Goal: Communication & Community: Answer question/provide support

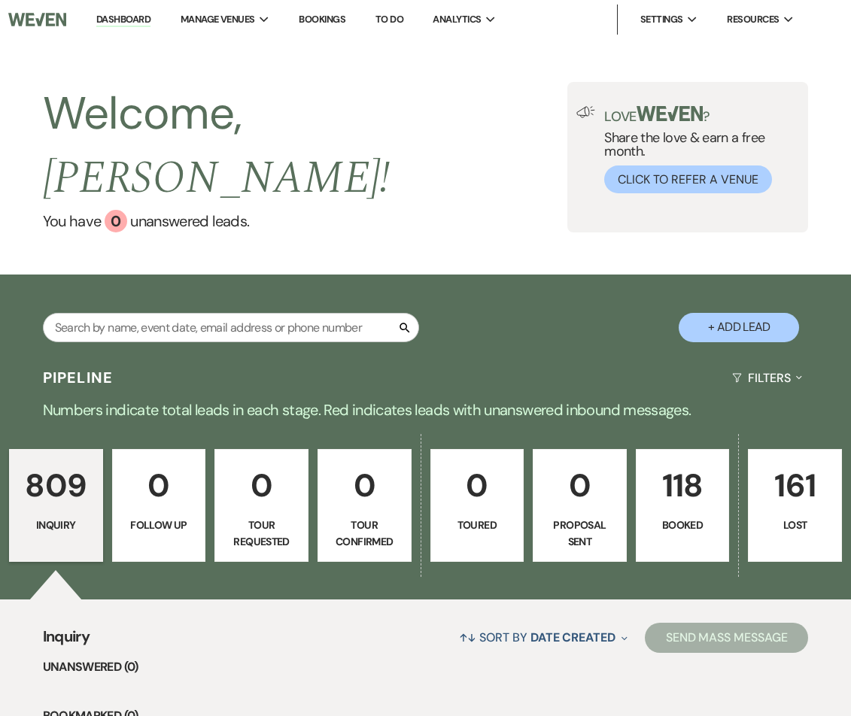
click at [675, 510] on link "118 Booked" at bounding box center [683, 505] width 94 height 113
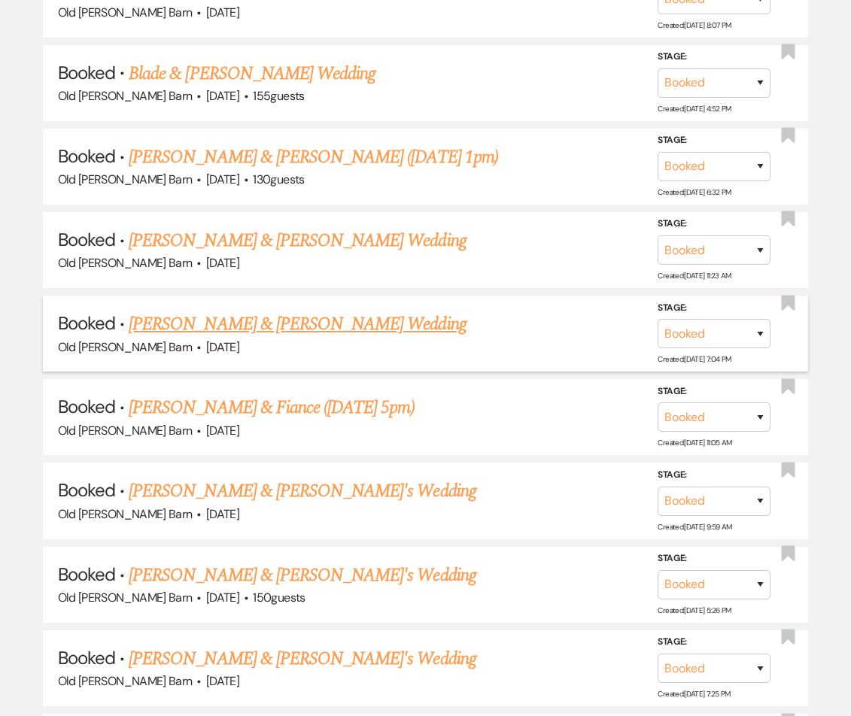
scroll to position [1157, 0]
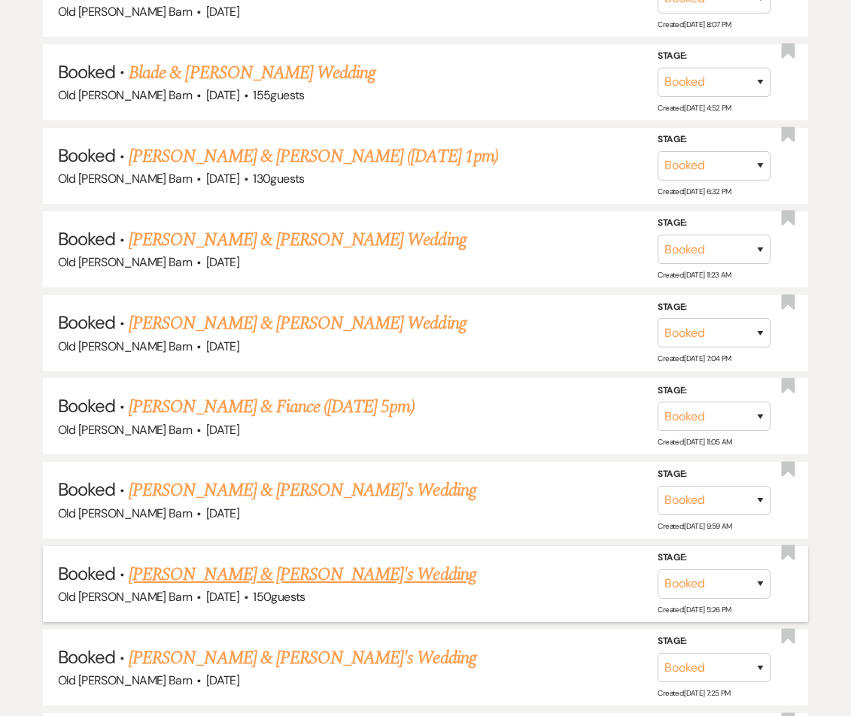
click at [274, 561] on link "[PERSON_NAME] & [PERSON_NAME]'s Wedding" at bounding box center [303, 574] width 348 height 27
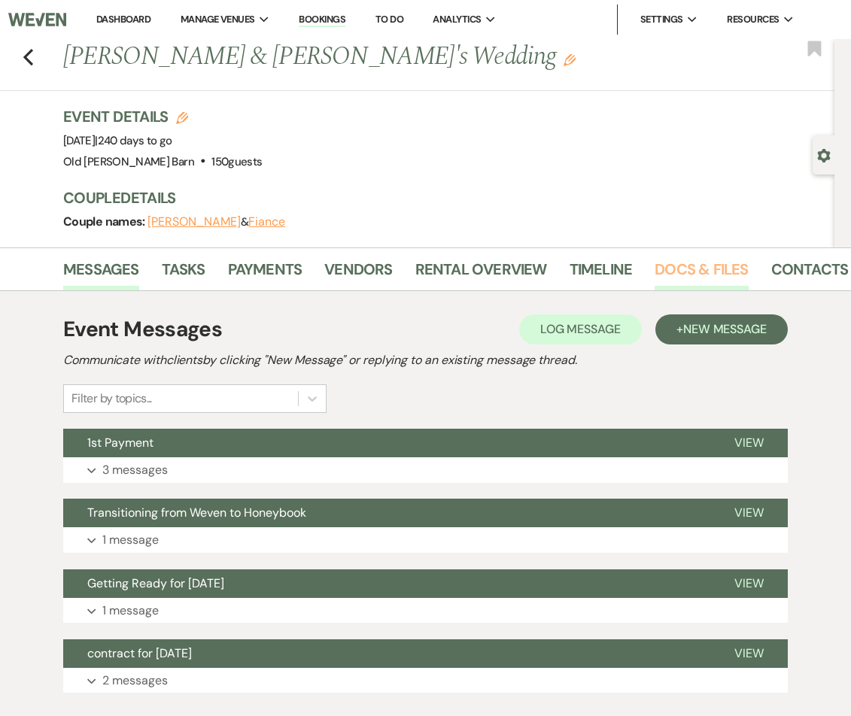
scroll to position [1, 0]
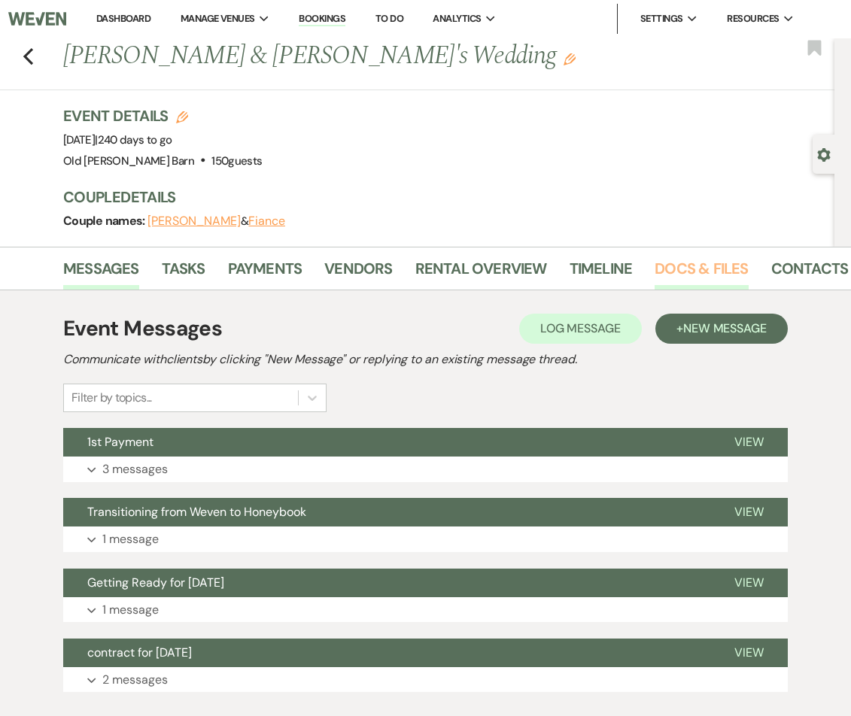
click at [664, 269] on link "Docs & Files" at bounding box center [700, 272] width 93 height 33
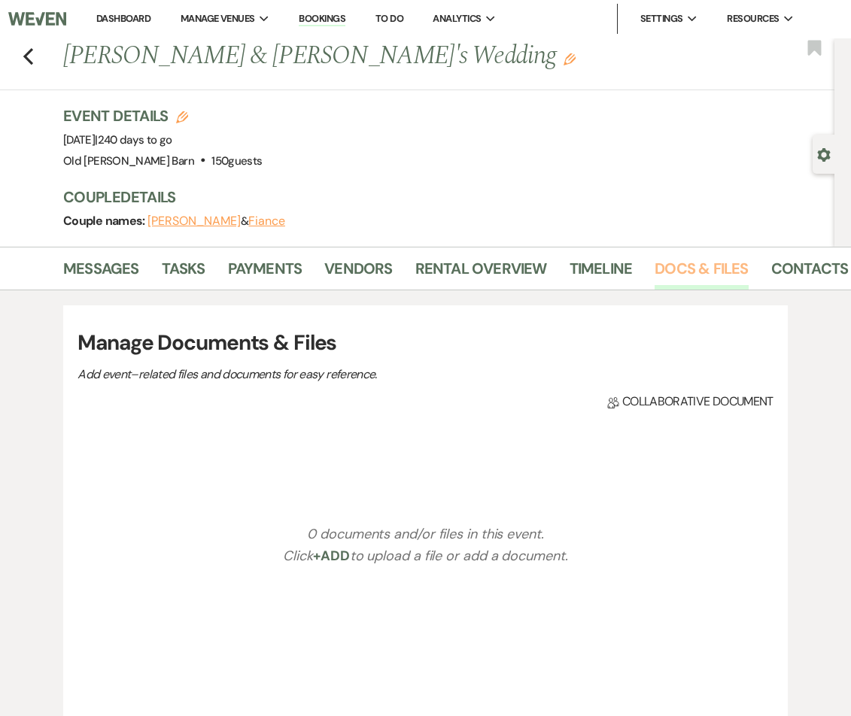
scroll to position [0, 6]
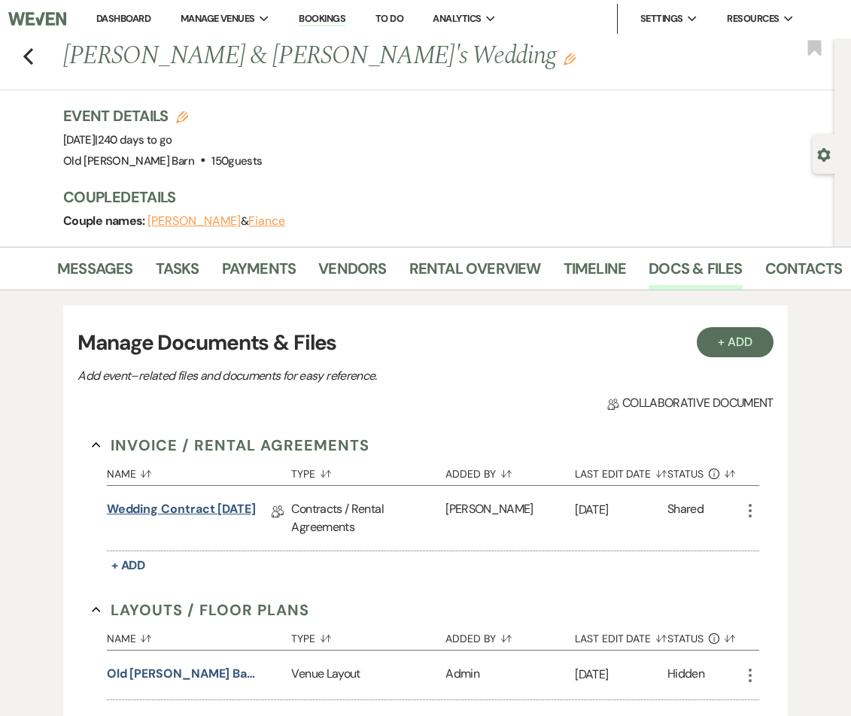
click at [194, 510] on link "Wedding Contract [DATE]" at bounding box center [181, 511] width 149 height 23
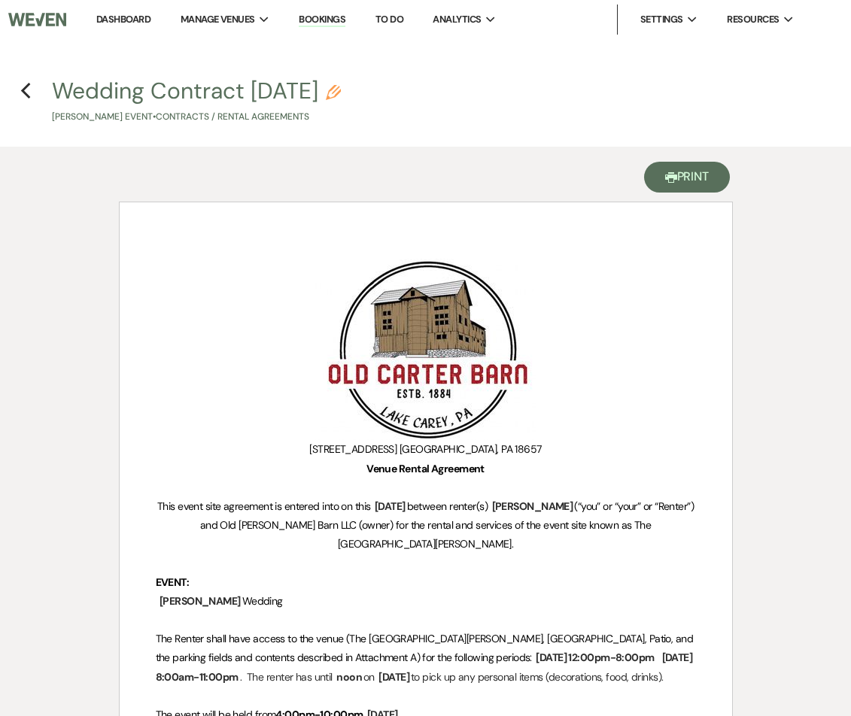
click at [672, 172] on icon "Printer" at bounding box center [671, 177] width 12 height 12
click at [26, 90] on icon "Previous" at bounding box center [25, 91] width 11 height 18
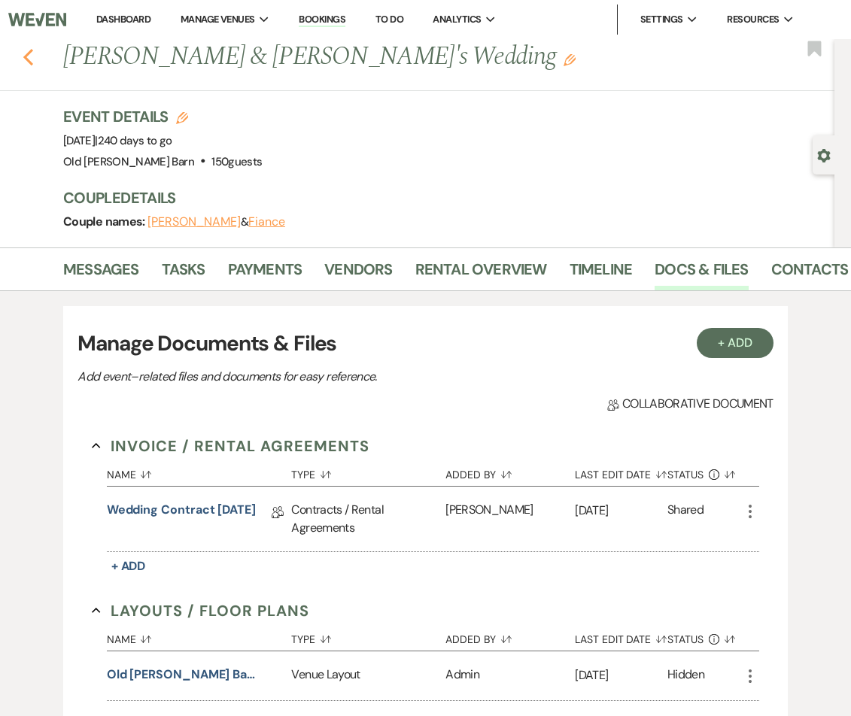
click at [23, 59] on icon "Previous" at bounding box center [28, 57] width 11 height 18
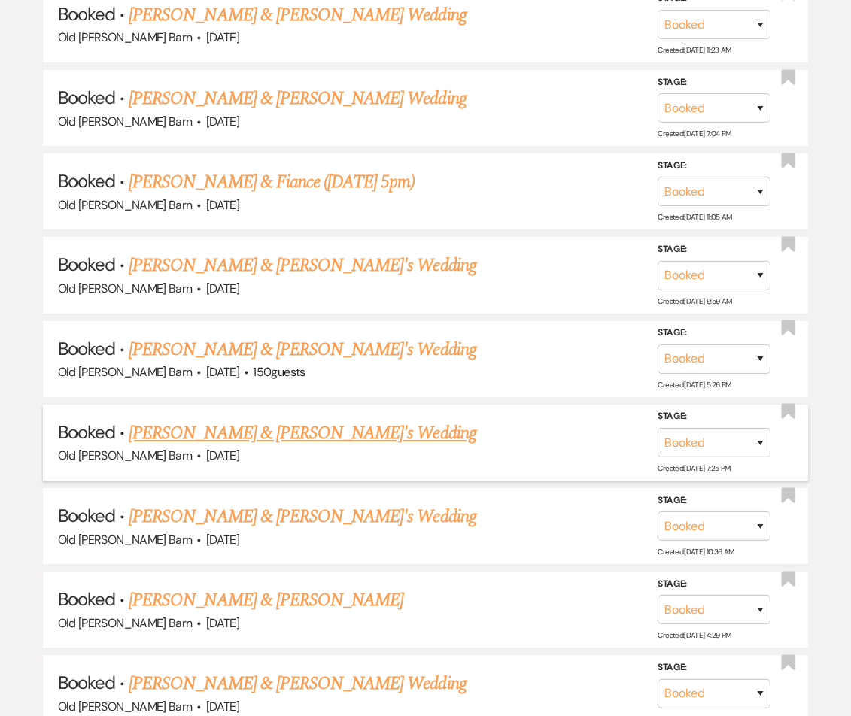
scroll to position [1361, 0]
click at [200, 419] on link "[PERSON_NAME] & [PERSON_NAME]'s Wedding" at bounding box center [303, 432] width 348 height 27
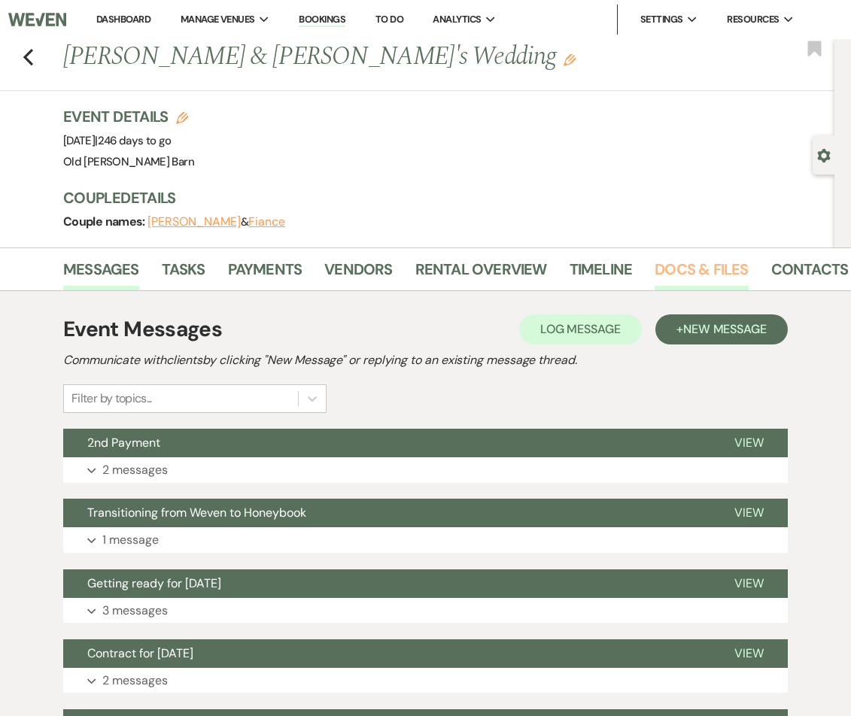
click at [672, 269] on link "Docs & Files" at bounding box center [700, 273] width 93 height 33
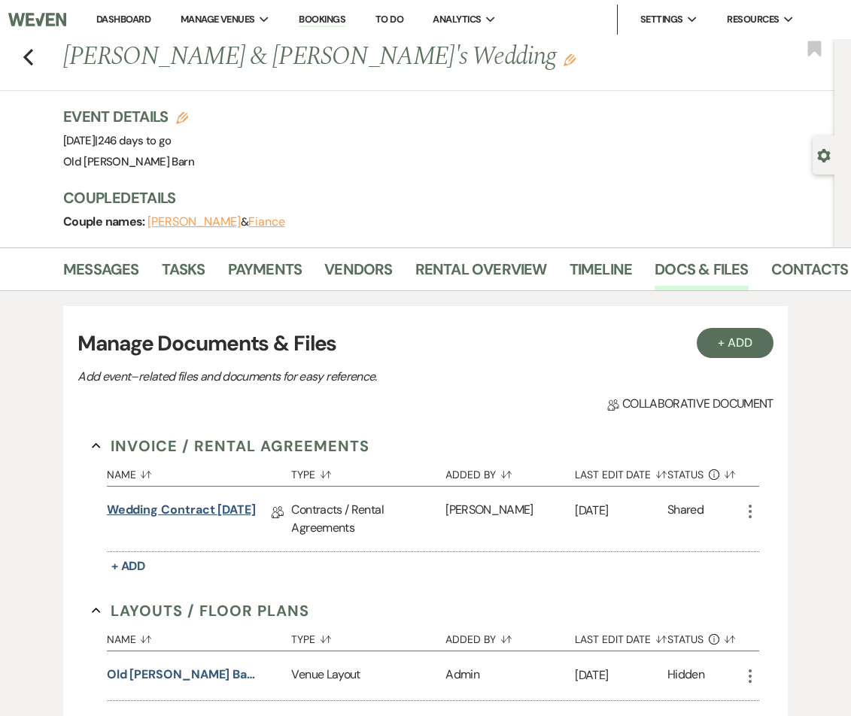
click at [187, 505] on link "Wedding Contract [DATE]" at bounding box center [181, 512] width 149 height 23
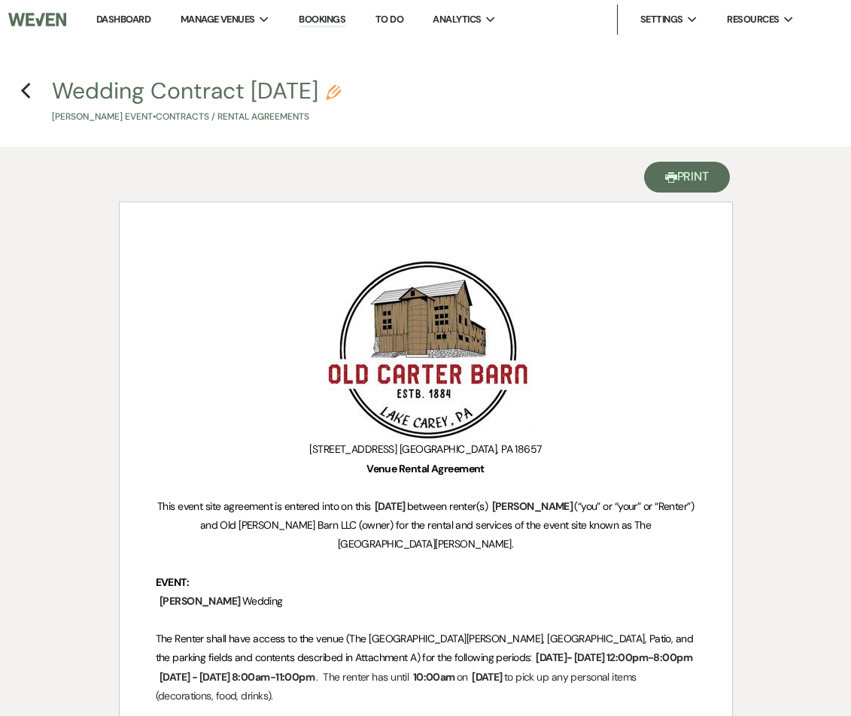
click at [674, 178] on button "Printer Print" at bounding box center [687, 177] width 86 height 31
click at [24, 89] on icon "Previous" at bounding box center [25, 91] width 11 height 18
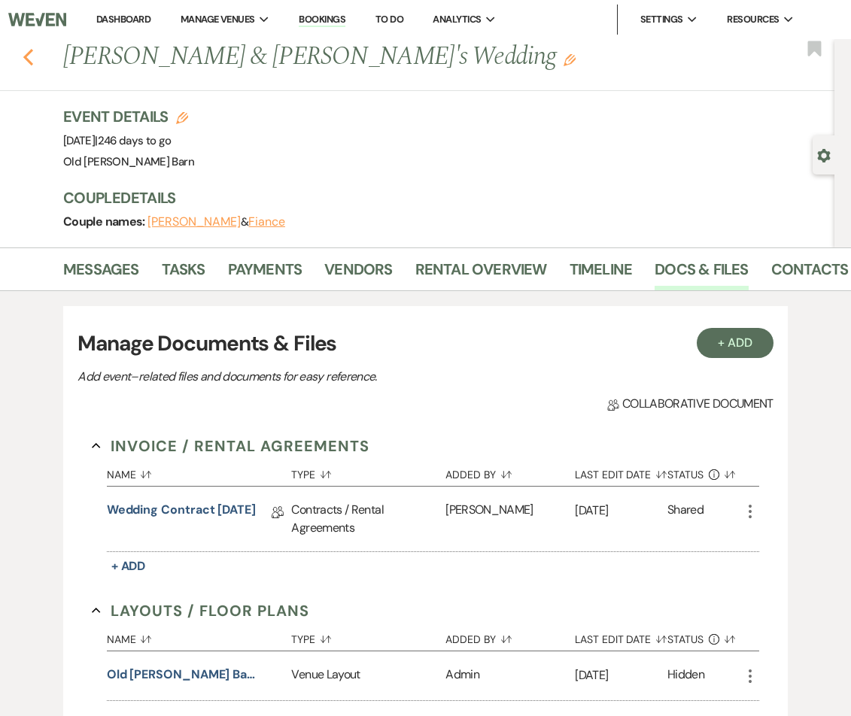
click at [29, 59] on icon "Previous" at bounding box center [28, 57] width 11 height 18
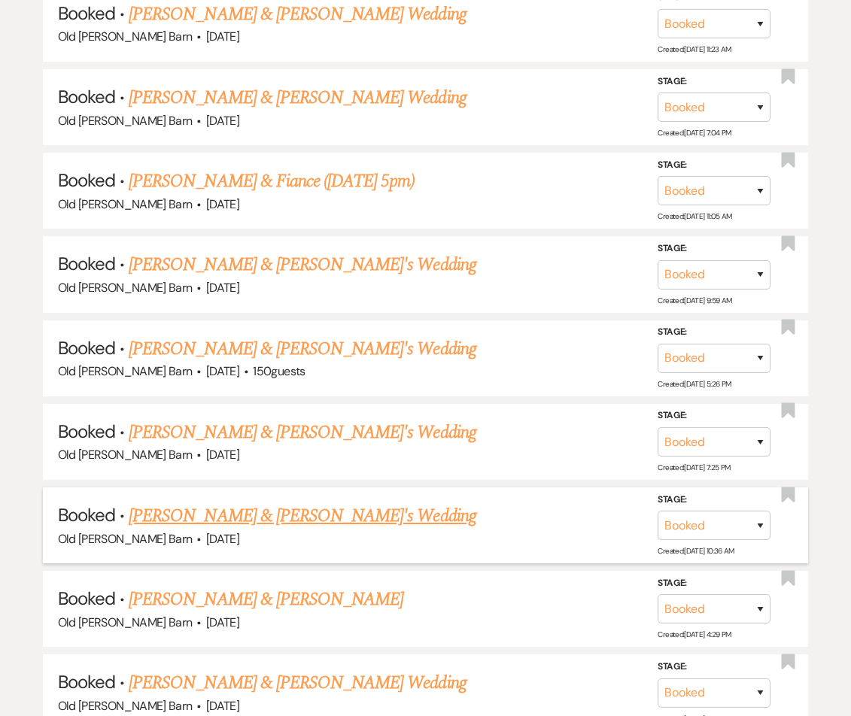
click at [232, 502] on link "[PERSON_NAME] & [PERSON_NAME]'s Wedding" at bounding box center [303, 515] width 348 height 27
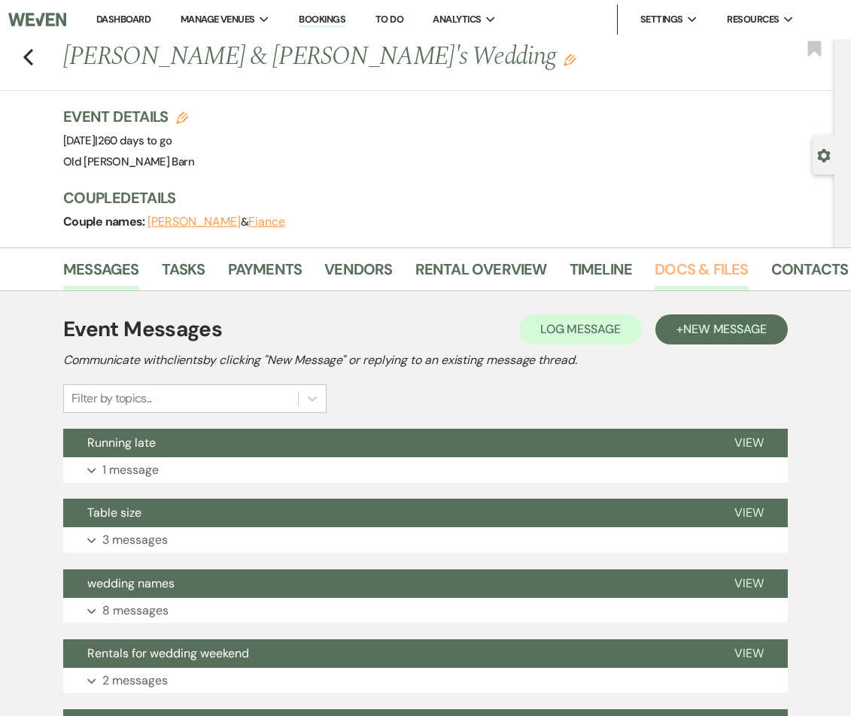
click at [682, 271] on link "Docs & Files" at bounding box center [700, 273] width 93 height 33
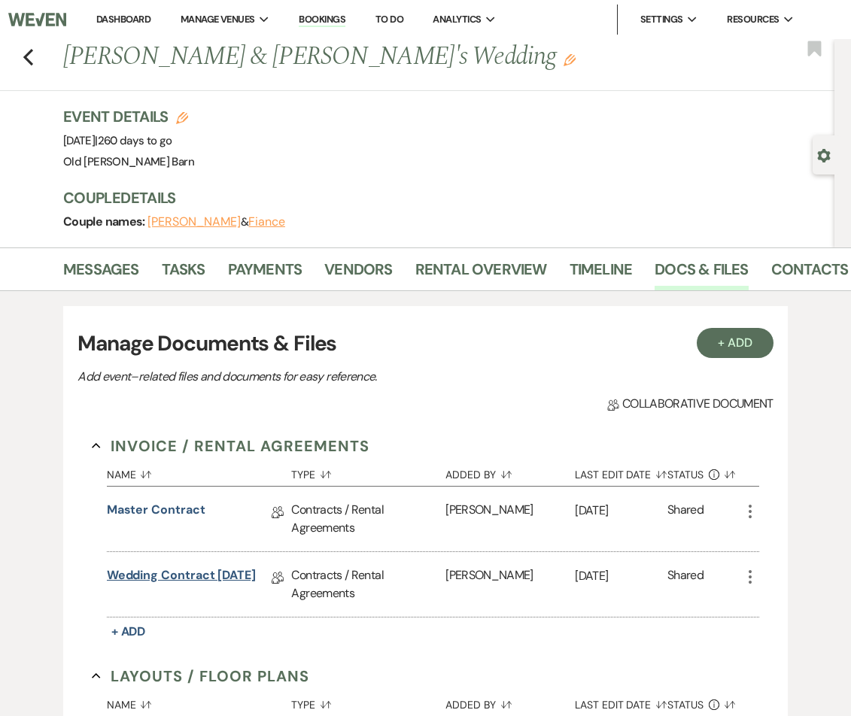
click at [223, 576] on link "Wedding Contract [DATE]" at bounding box center [181, 577] width 149 height 23
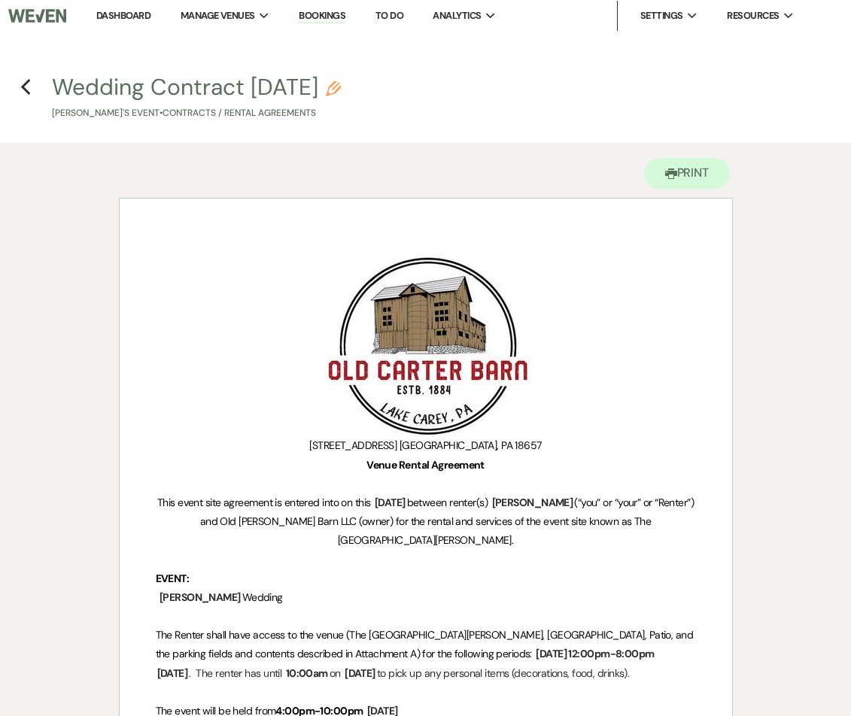
scroll to position [2, 0]
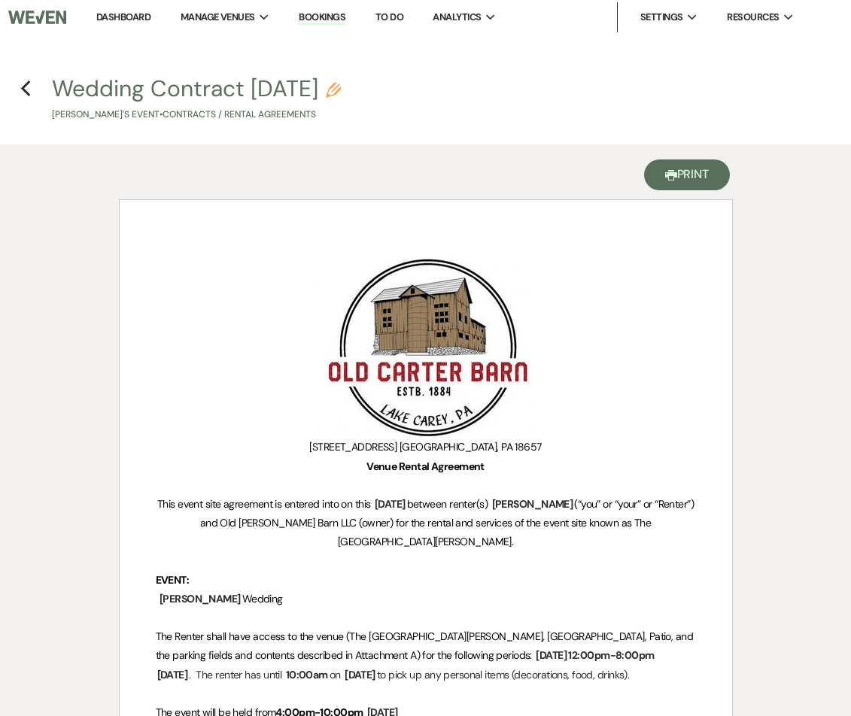
click at [677, 178] on button "Printer Print" at bounding box center [687, 174] width 86 height 31
click at [27, 91] on icon "Previous" at bounding box center [25, 89] width 11 height 18
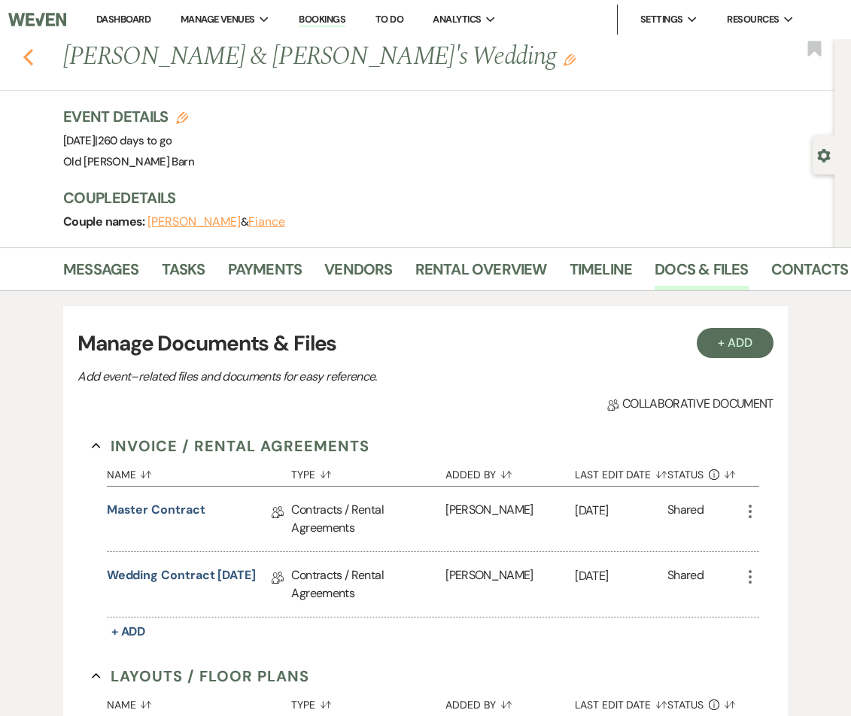
click at [32, 60] on icon "Previous" at bounding box center [28, 57] width 11 height 18
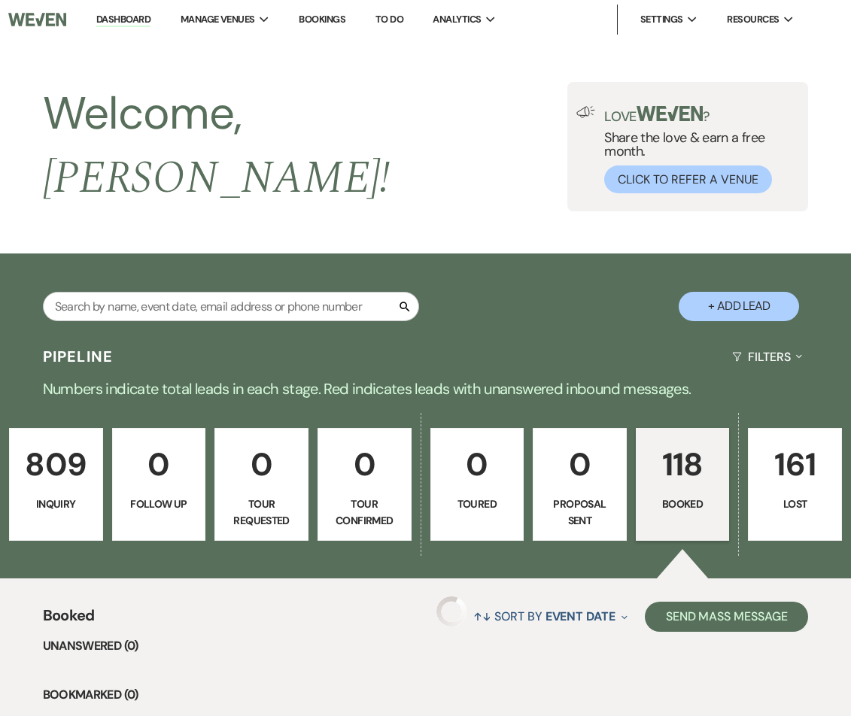
scroll to position [1361, 0]
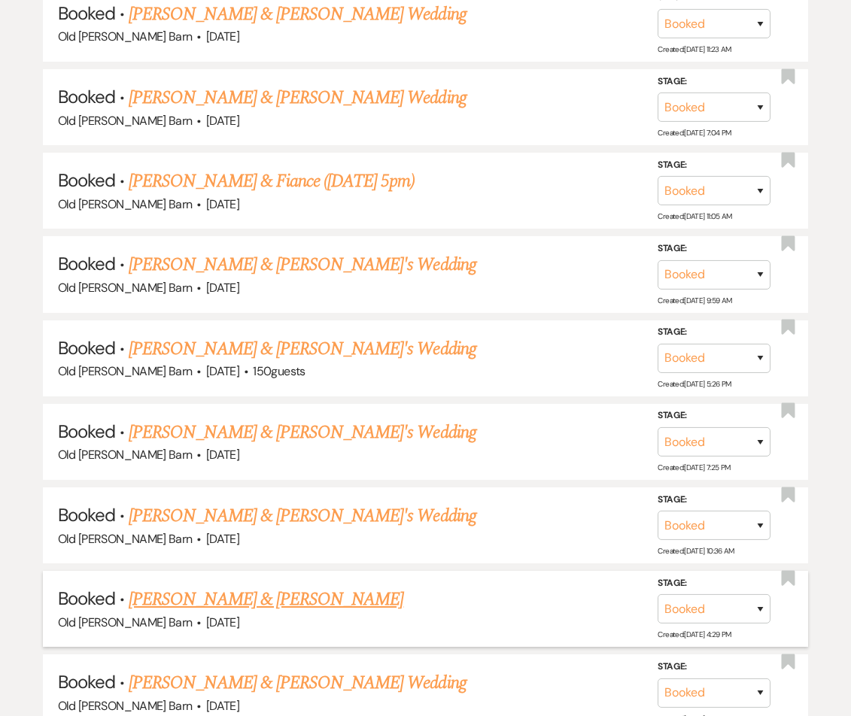
click at [199, 586] on link "[PERSON_NAME] & [PERSON_NAME]" at bounding box center [266, 599] width 275 height 27
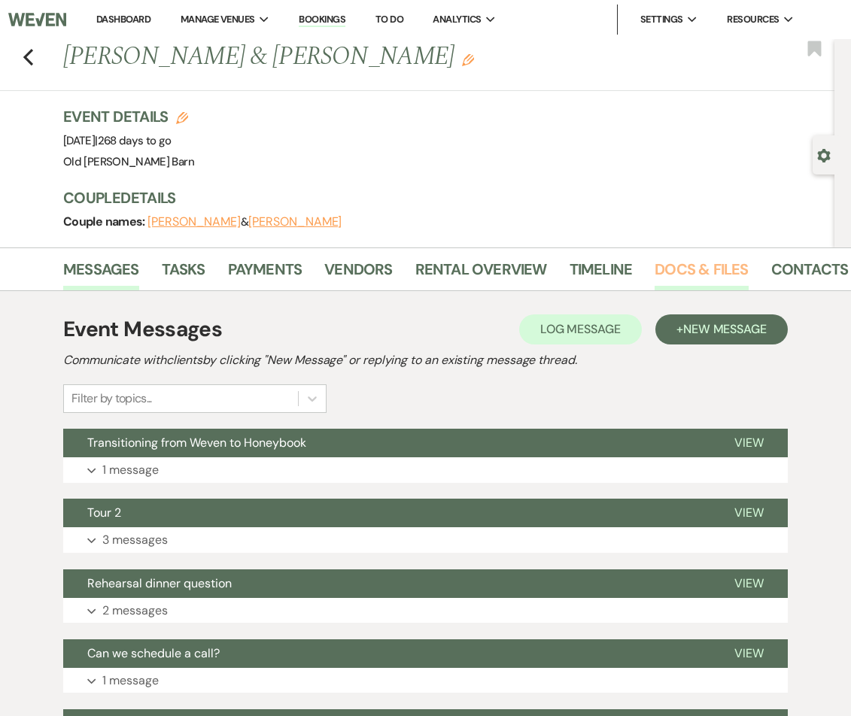
click at [670, 263] on link "Docs & Files" at bounding box center [700, 273] width 93 height 33
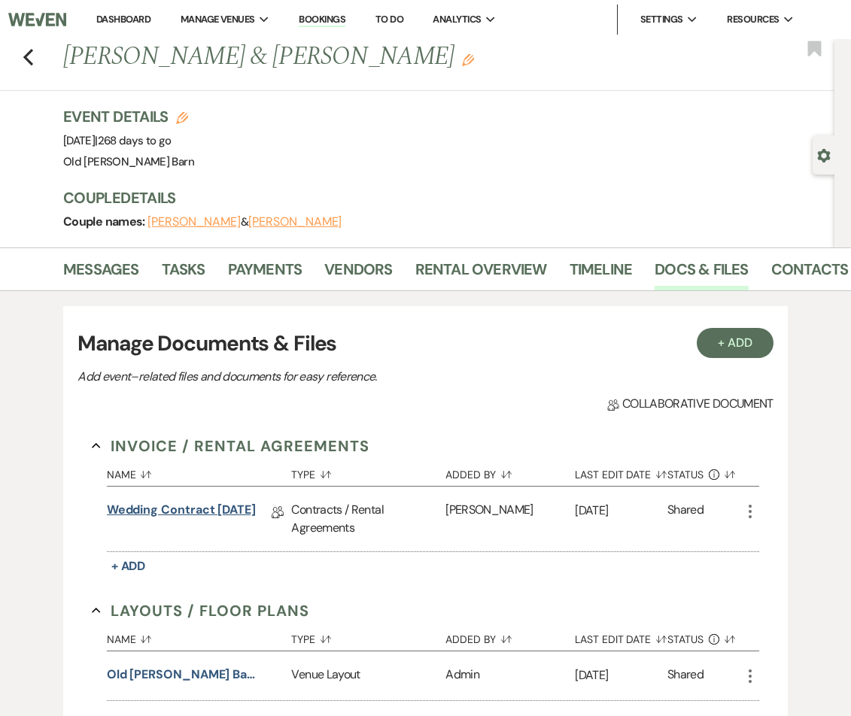
click at [198, 505] on link "Wedding Contract [DATE]" at bounding box center [181, 512] width 149 height 23
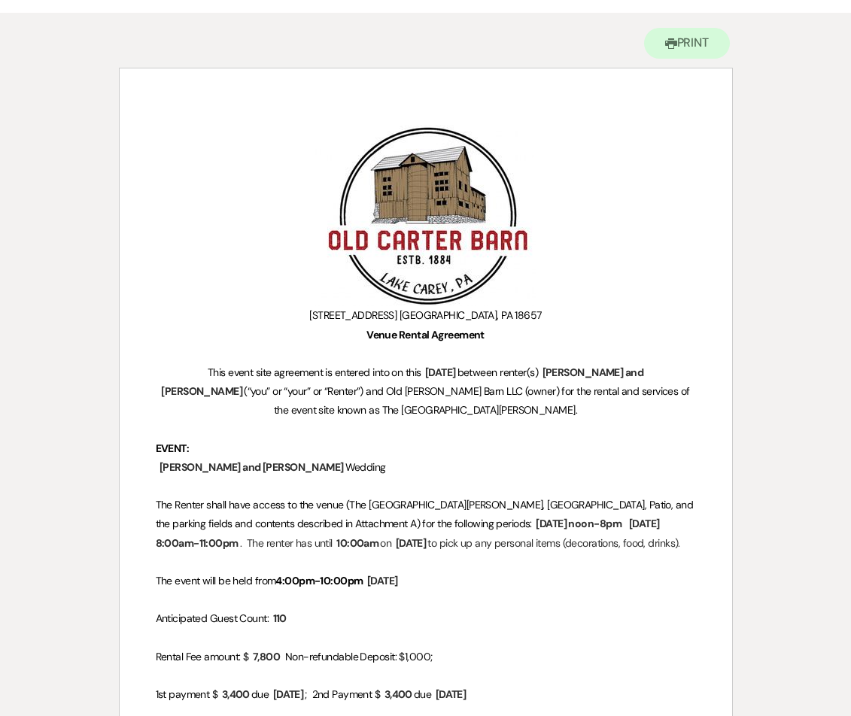
scroll to position [133, 0]
click at [688, 41] on button "Printer Print" at bounding box center [687, 44] width 86 height 31
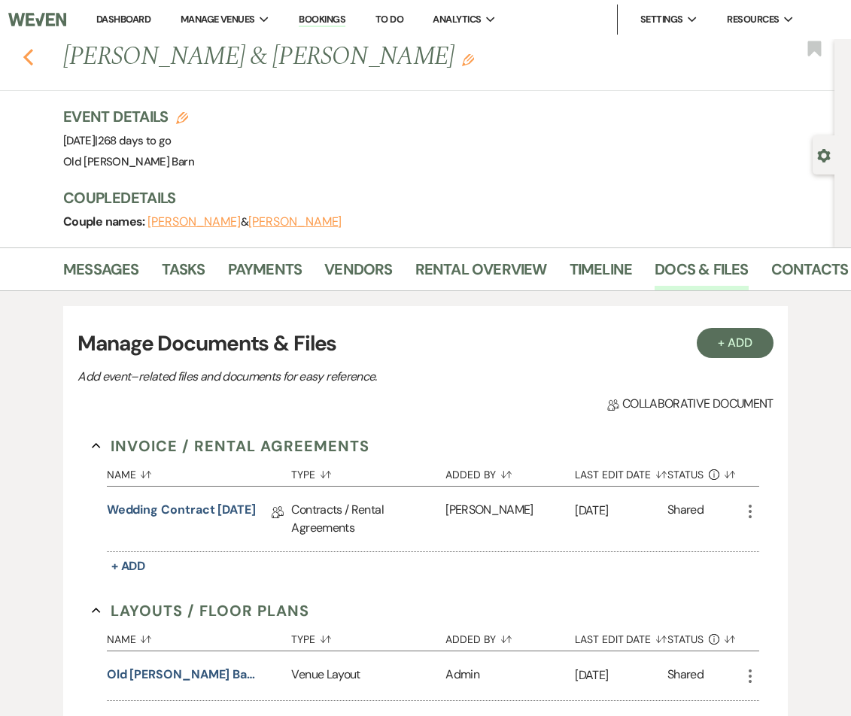
click at [30, 59] on icon "Previous" at bounding box center [28, 57] width 11 height 18
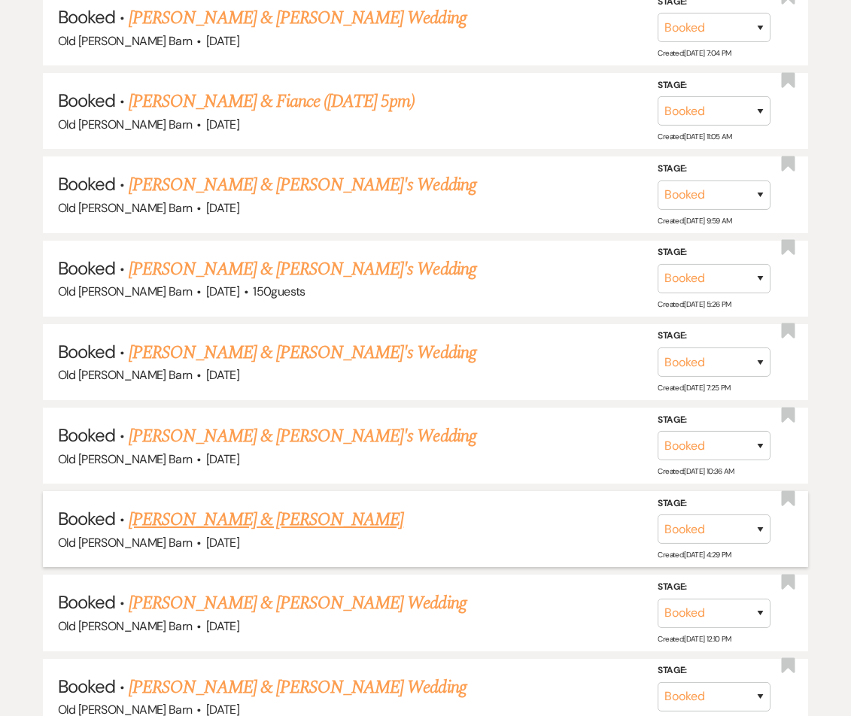
scroll to position [1455, 0]
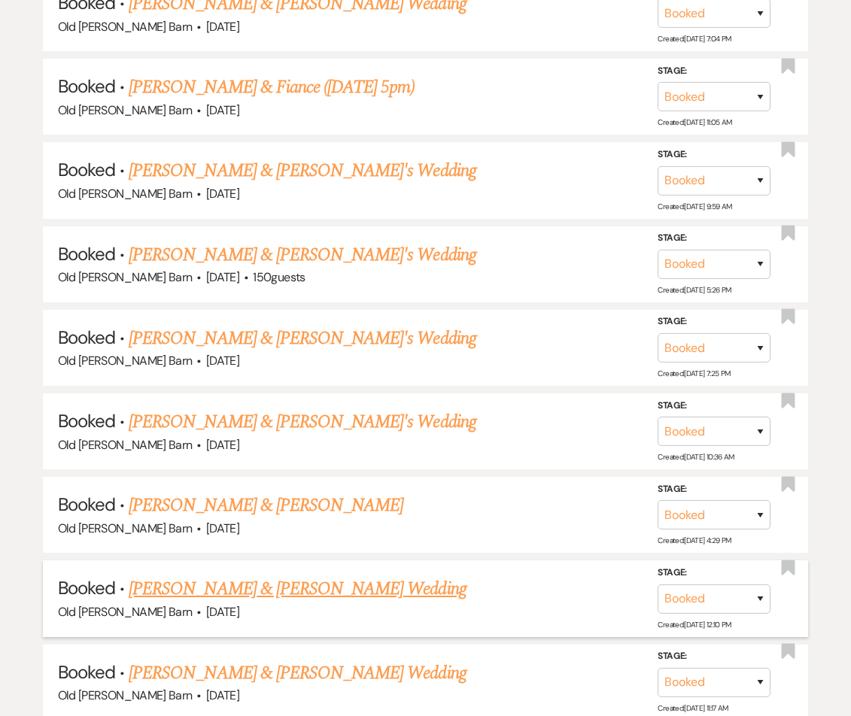
click at [222, 575] on link "[PERSON_NAME] & [PERSON_NAME] Wedding" at bounding box center [297, 588] width 337 height 27
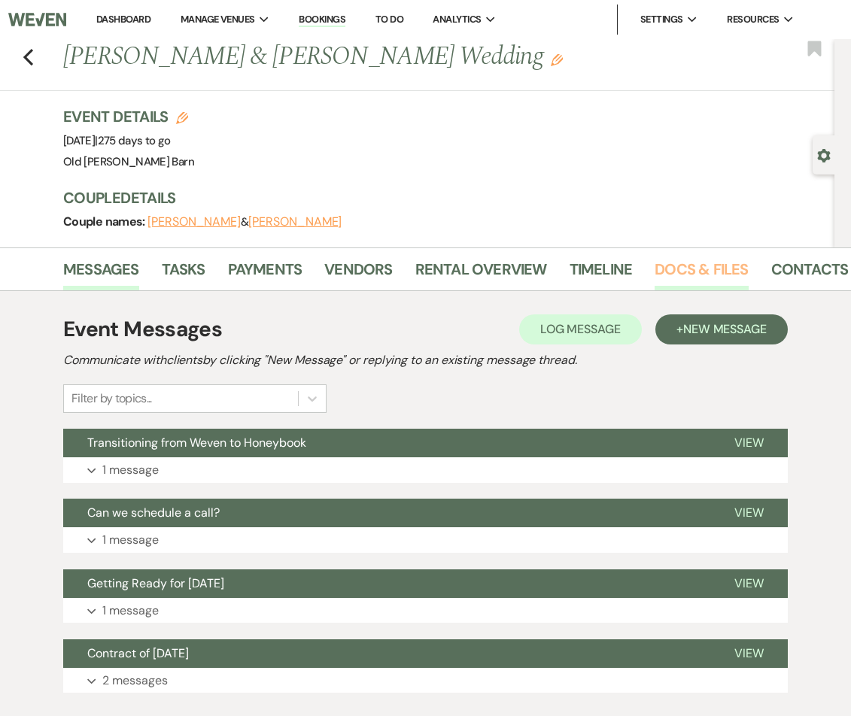
click at [708, 271] on link "Docs & Files" at bounding box center [700, 273] width 93 height 33
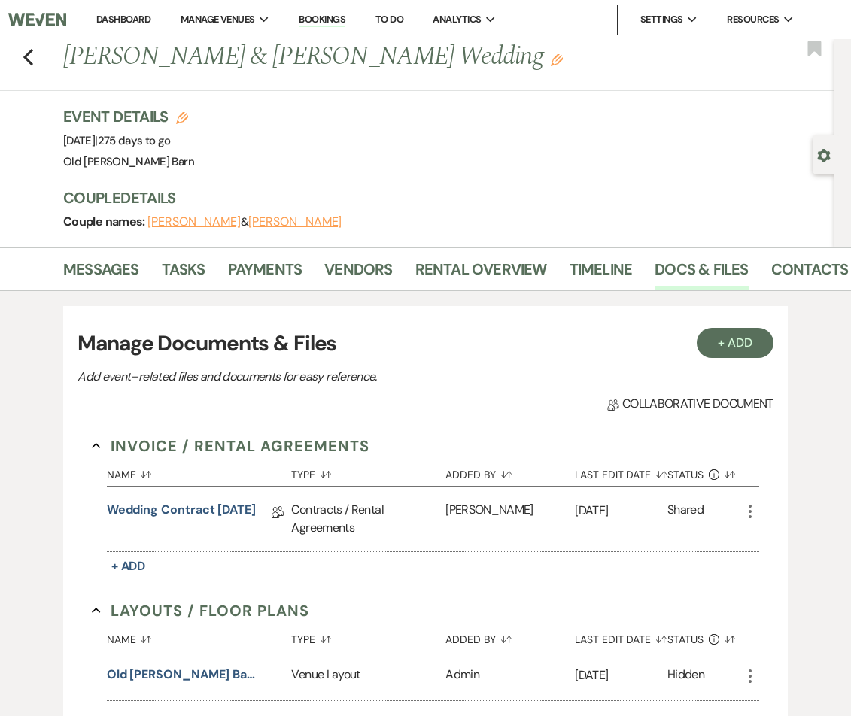
click at [198, 507] on link "Wedding Contract [DATE]" at bounding box center [181, 512] width 149 height 23
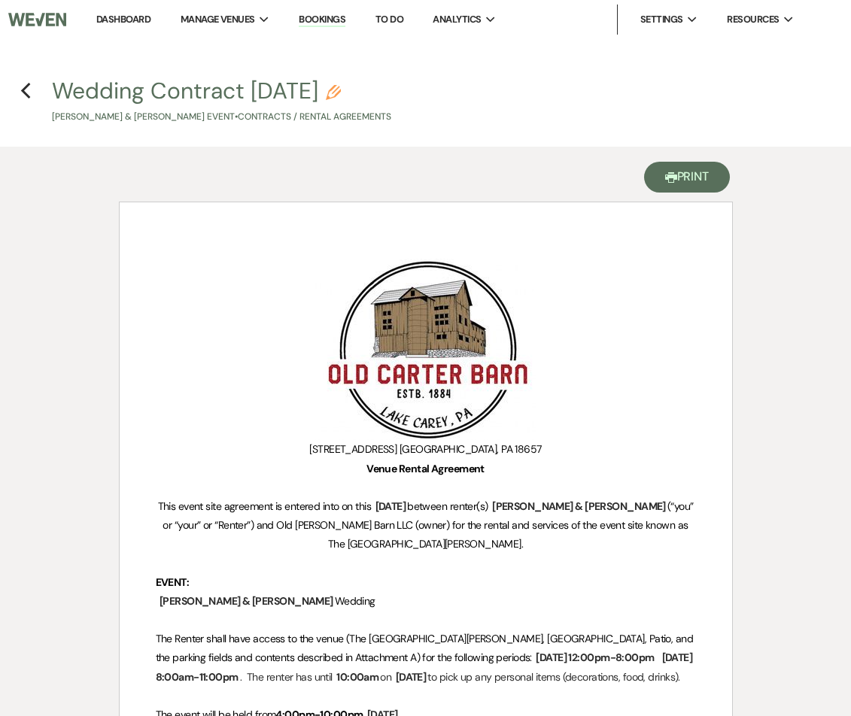
click at [688, 181] on button "Printer Print" at bounding box center [687, 177] width 86 height 31
click at [27, 90] on icon "Previous" at bounding box center [25, 91] width 11 height 18
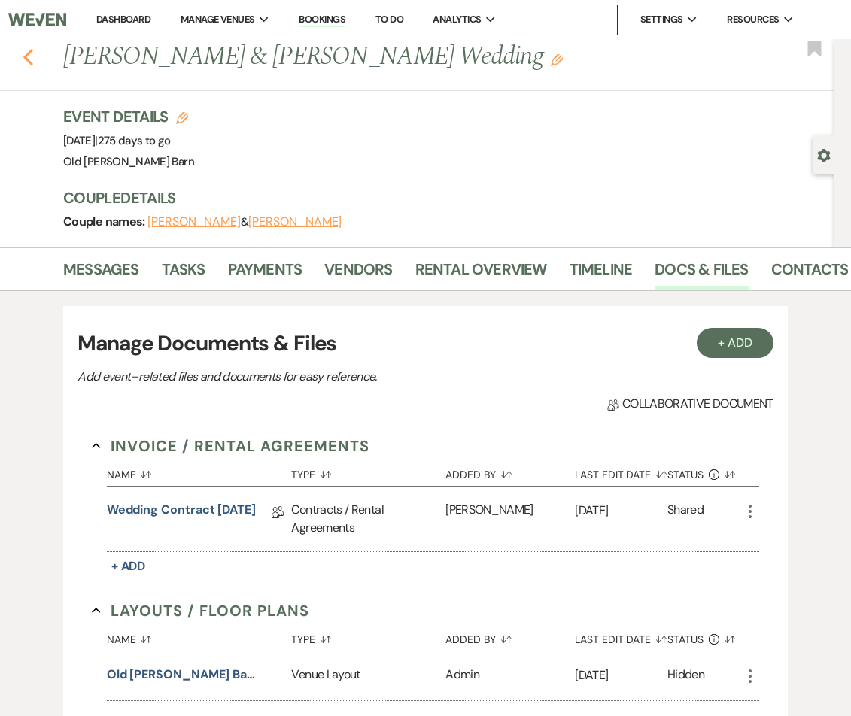
click at [24, 56] on icon "Previous" at bounding box center [28, 57] width 11 height 18
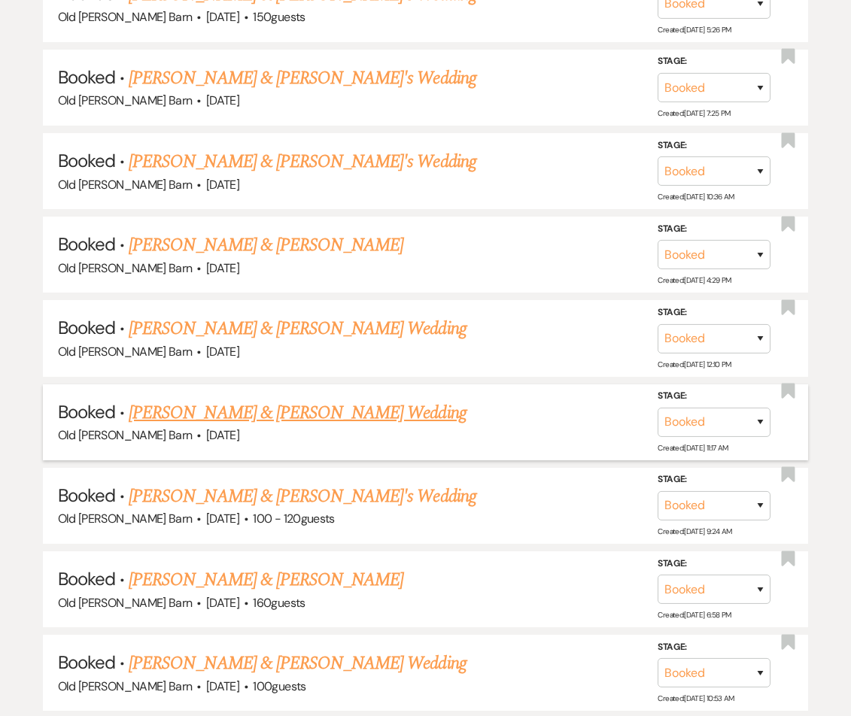
scroll to position [1718, 0]
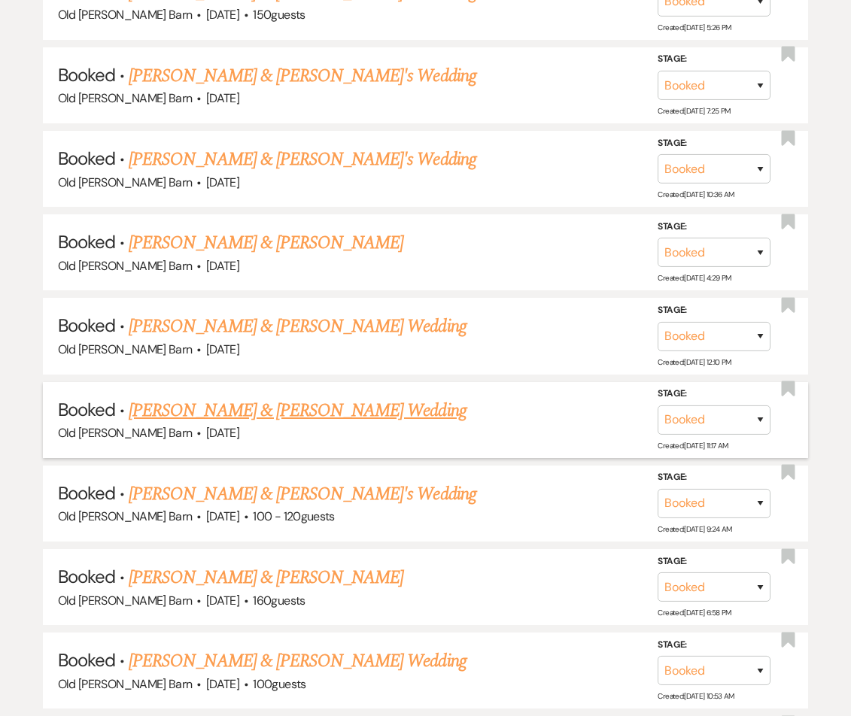
click at [275, 397] on link "[PERSON_NAME] & [PERSON_NAME] Wedding" at bounding box center [297, 410] width 337 height 27
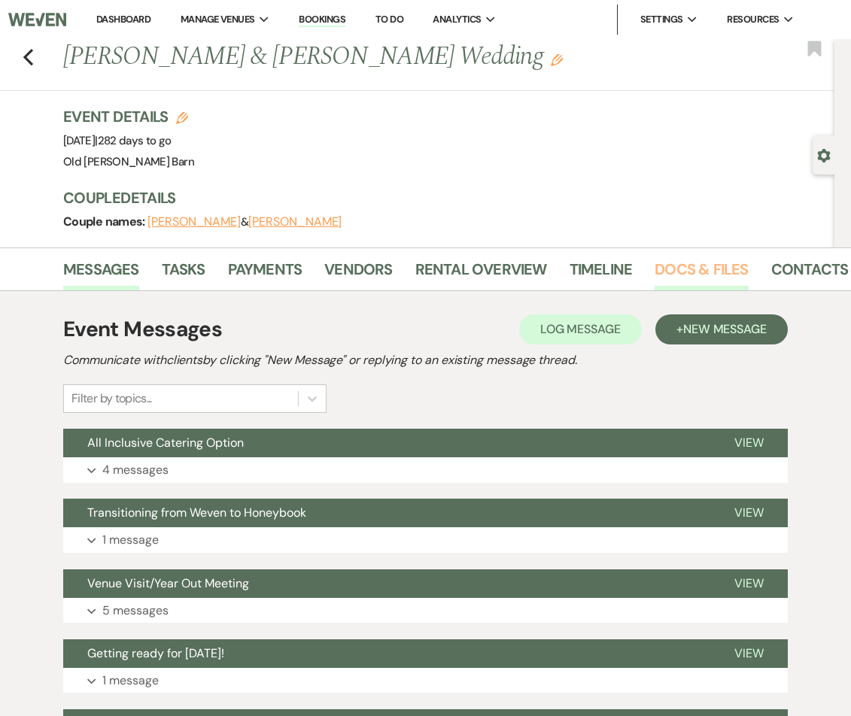
click at [666, 269] on link "Docs & Files" at bounding box center [700, 273] width 93 height 33
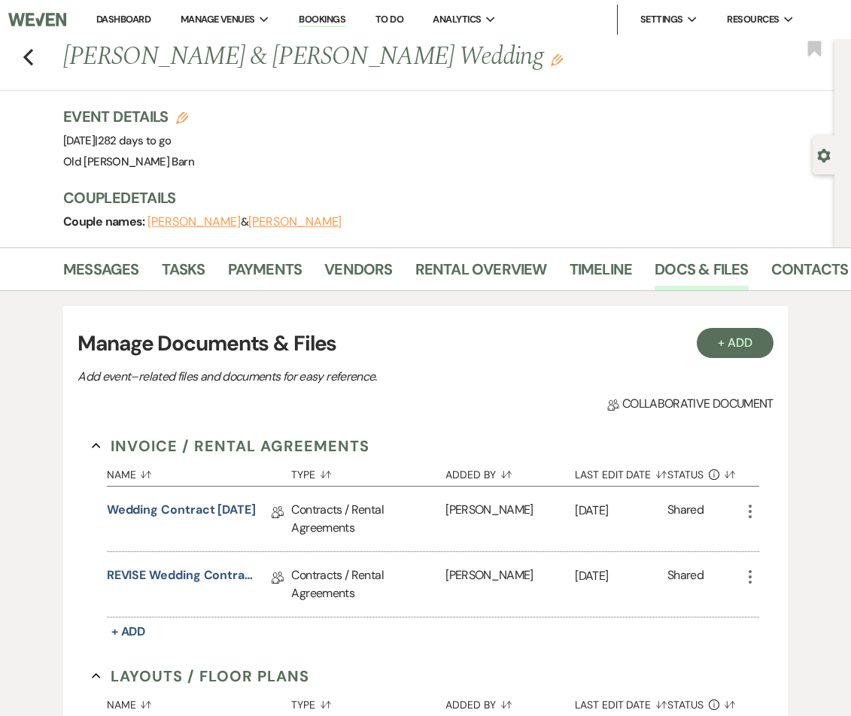
click at [191, 573] on link "REVISE Wedding Contract [DATE]" at bounding box center [182, 577] width 150 height 23
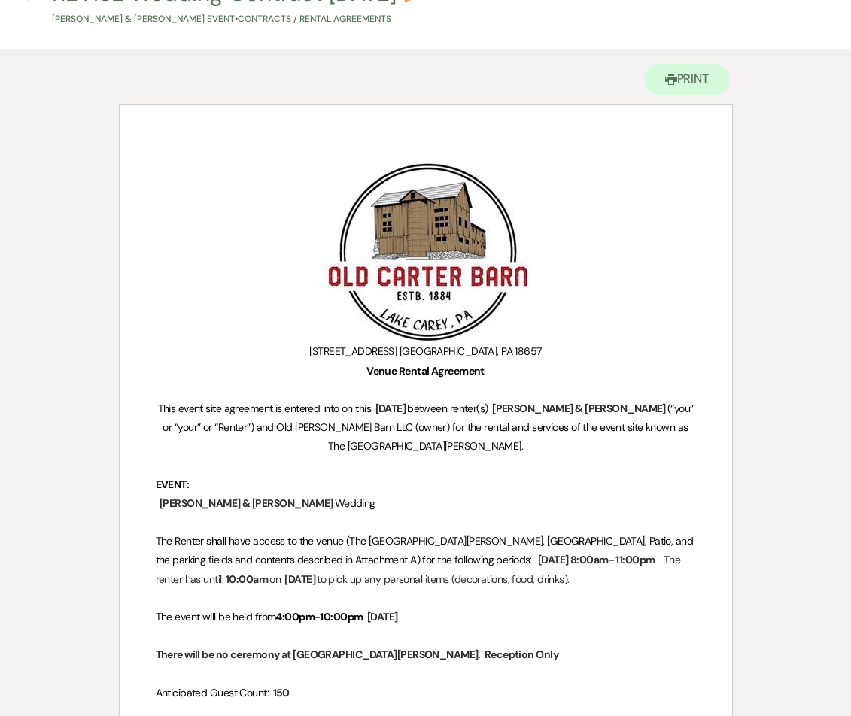
scroll to position [96, 0]
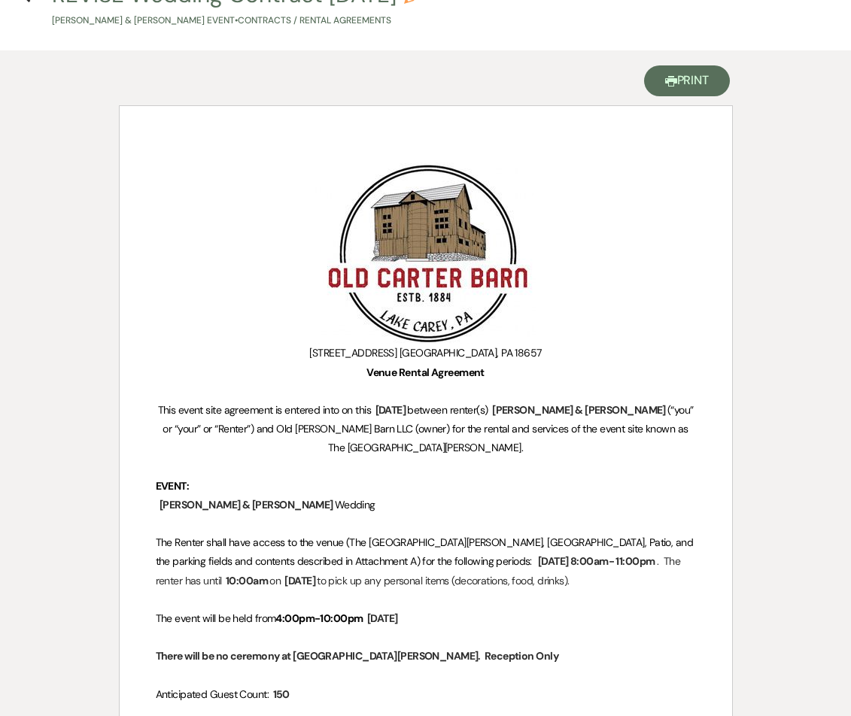
click at [708, 83] on button "Printer Print" at bounding box center [687, 80] width 86 height 31
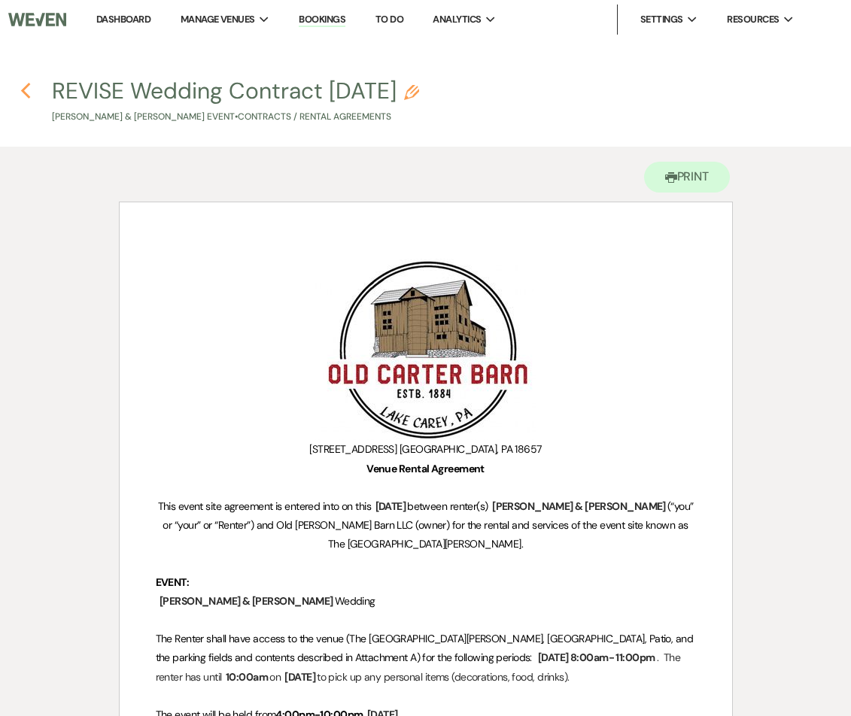
scroll to position [0, 0]
click at [30, 93] on icon "Previous" at bounding box center [25, 91] width 11 height 18
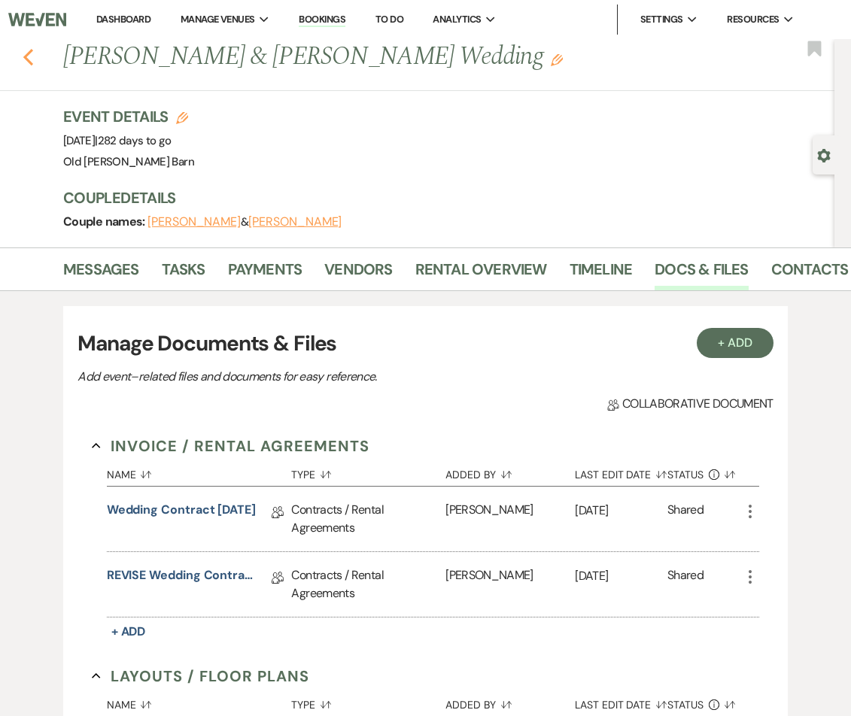
click at [25, 54] on icon "Previous" at bounding box center [28, 57] width 11 height 18
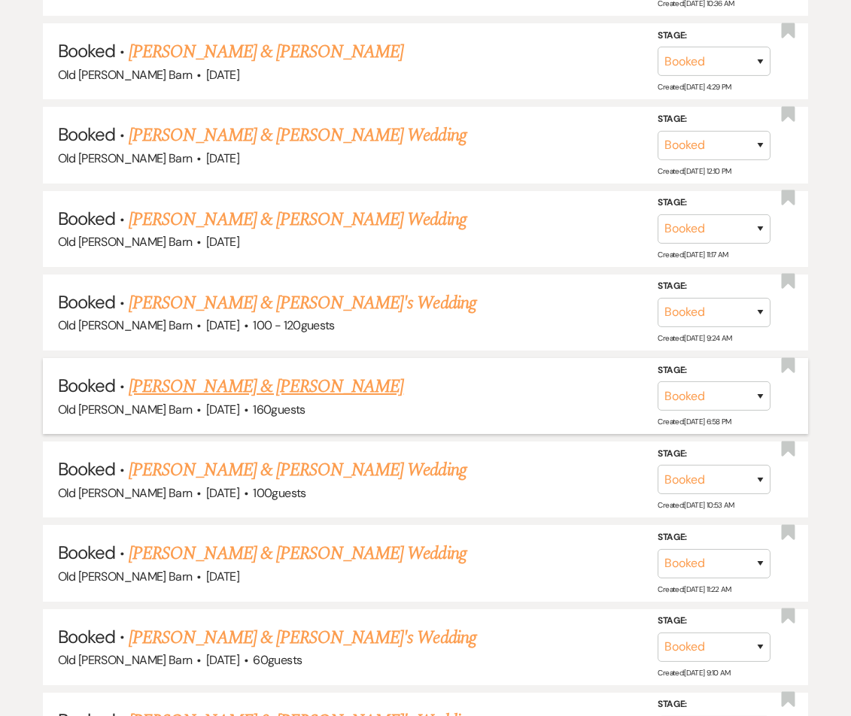
scroll to position [1913, 0]
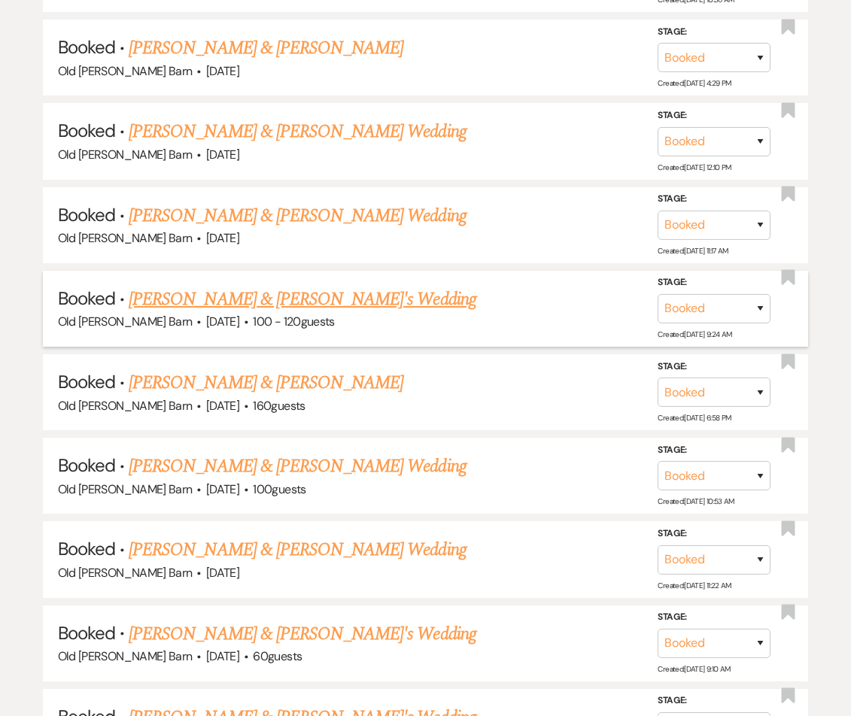
click at [223, 286] on link "[PERSON_NAME] & [PERSON_NAME]'s Wedding" at bounding box center [303, 299] width 348 height 27
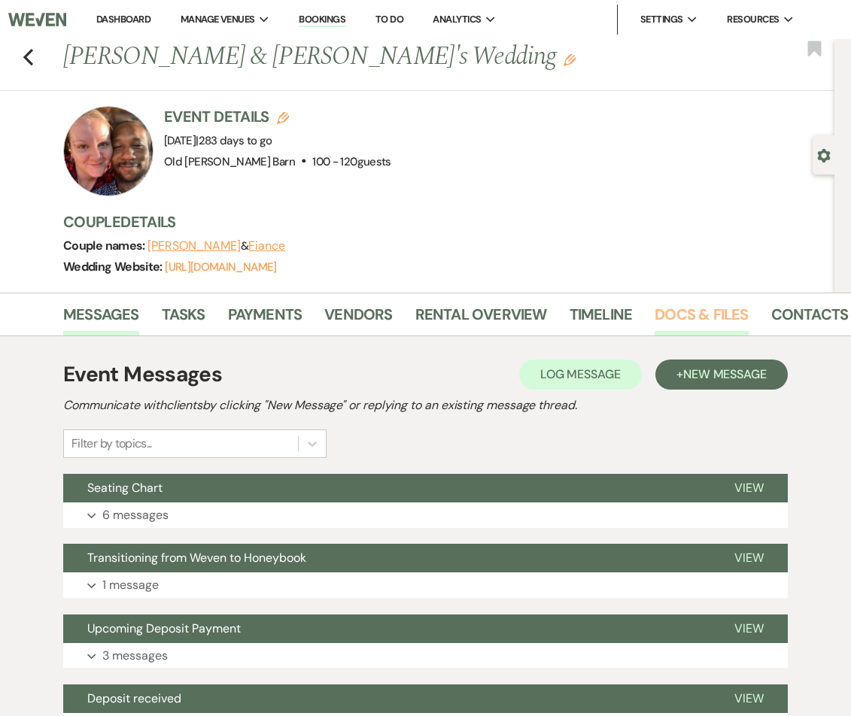
click at [699, 317] on link "Docs & Files" at bounding box center [700, 318] width 93 height 33
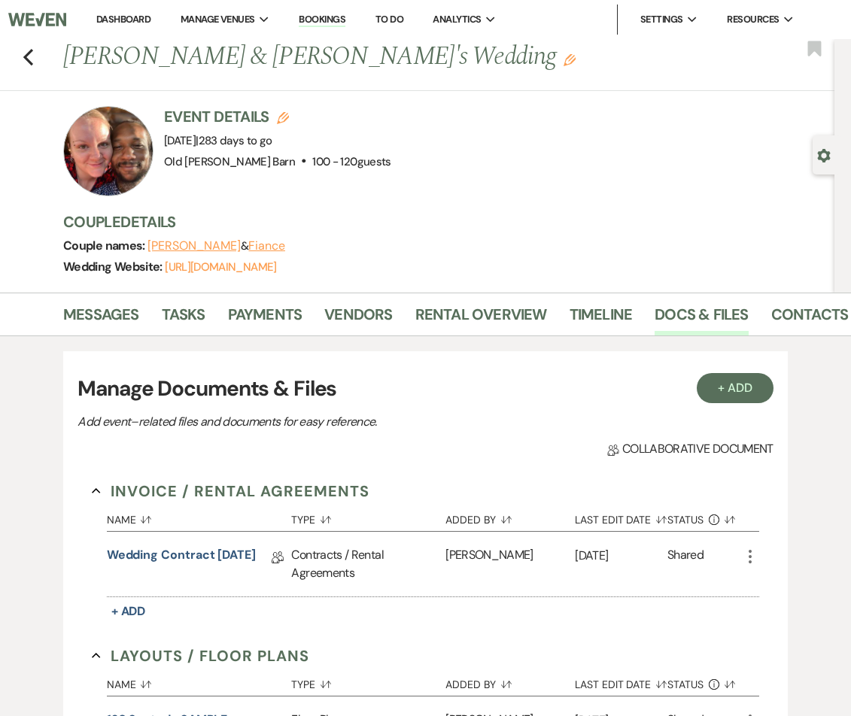
click at [220, 554] on link "Wedding Contract [DATE]" at bounding box center [181, 557] width 149 height 23
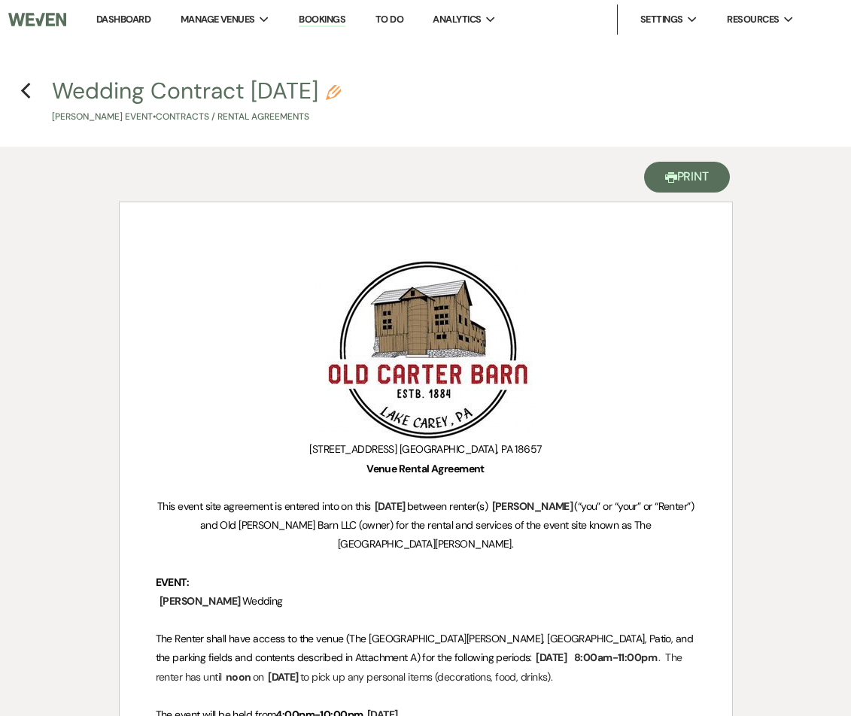
click at [683, 186] on button "Printer Print" at bounding box center [687, 177] width 86 height 31
click at [28, 93] on icon "Previous" at bounding box center [25, 91] width 11 height 18
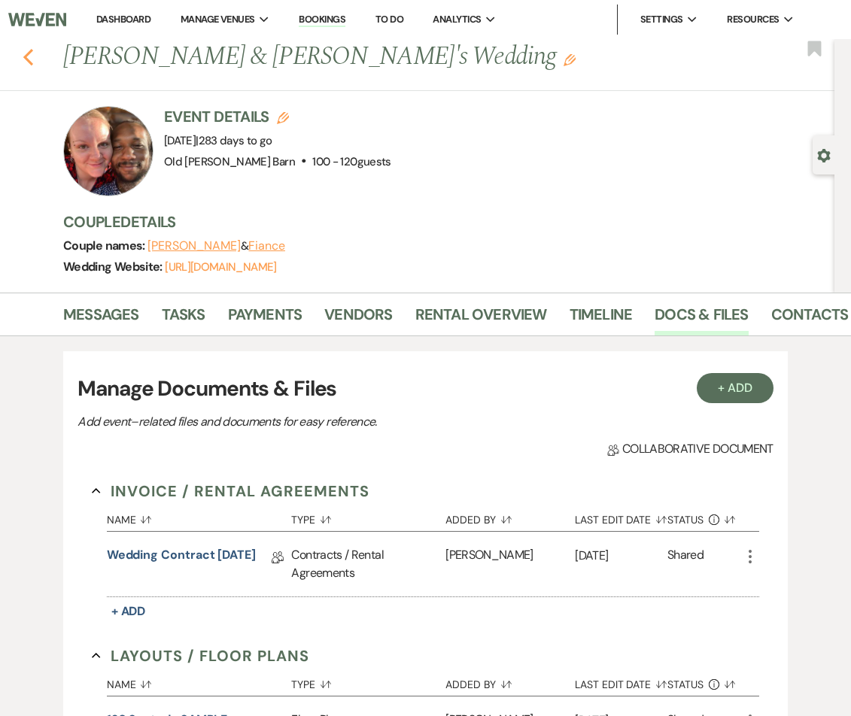
click at [29, 56] on icon "Previous" at bounding box center [28, 57] width 11 height 18
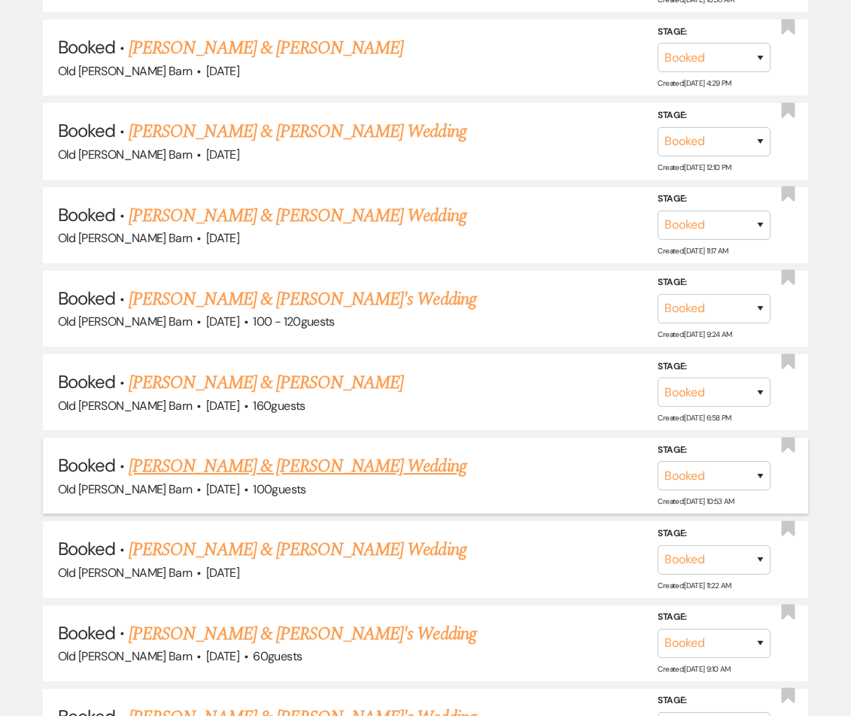
click at [240, 453] on link "[PERSON_NAME] & [PERSON_NAME] Wedding" at bounding box center [297, 466] width 337 height 27
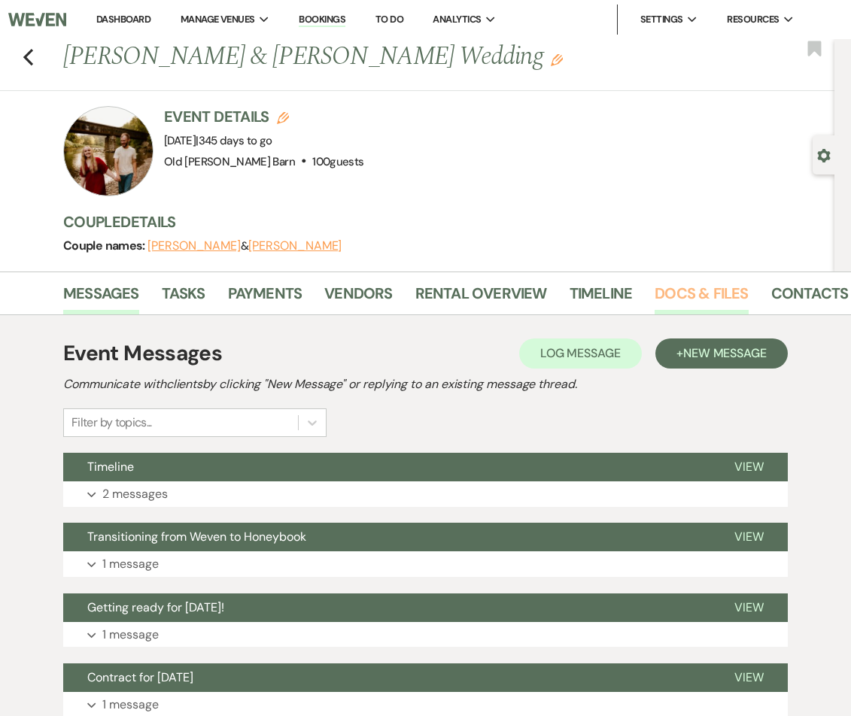
click at [710, 295] on link "Docs & Files" at bounding box center [700, 297] width 93 height 33
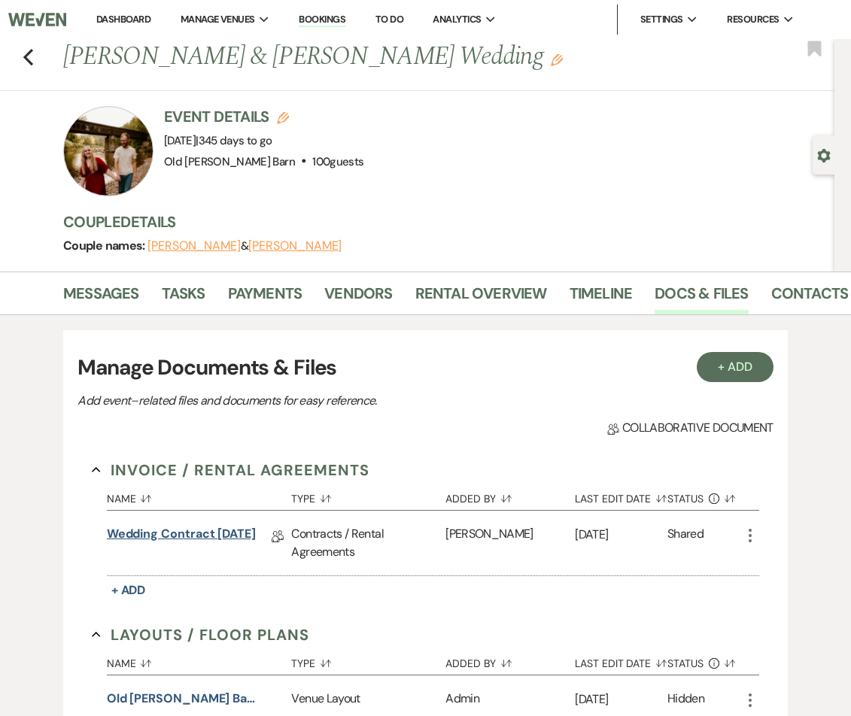
click at [236, 536] on link "Wedding Contract [DATE]" at bounding box center [181, 536] width 149 height 23
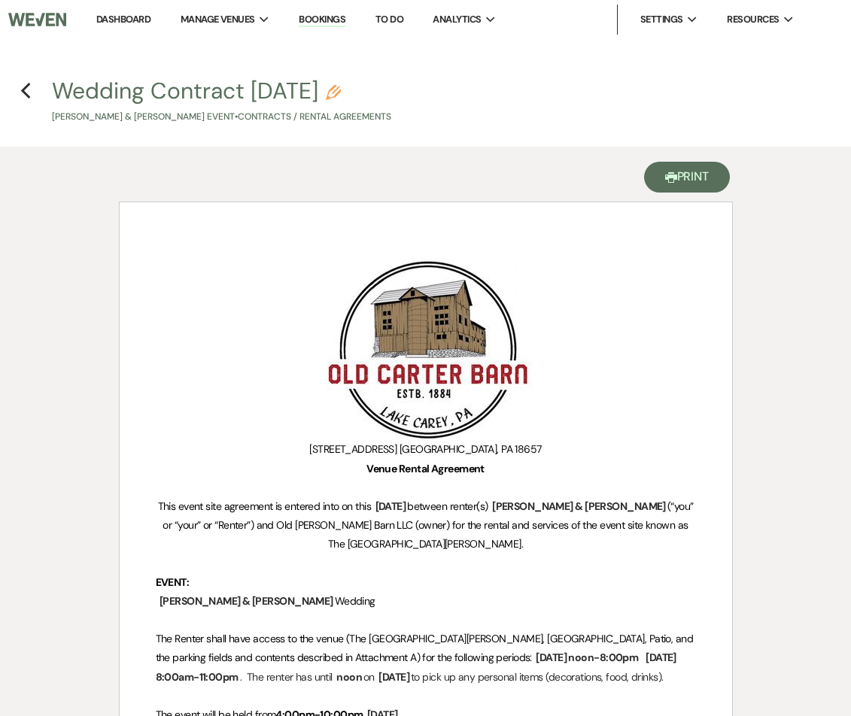
click at [682, 178] on button "Printer Print" at bounding box center [687, 177] width 86 height 31
click at [28, 95] on icon "Previous" at bounding box center [25, 91] width 11 height 18
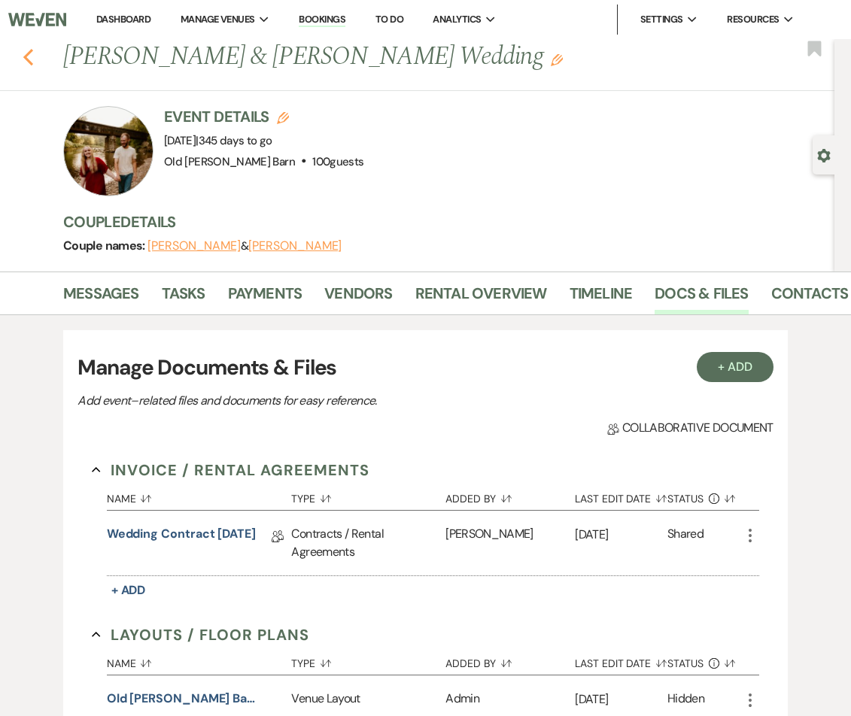
click at [26, 58] on use "button" at bounding box center [28, 57] width 10 height 17
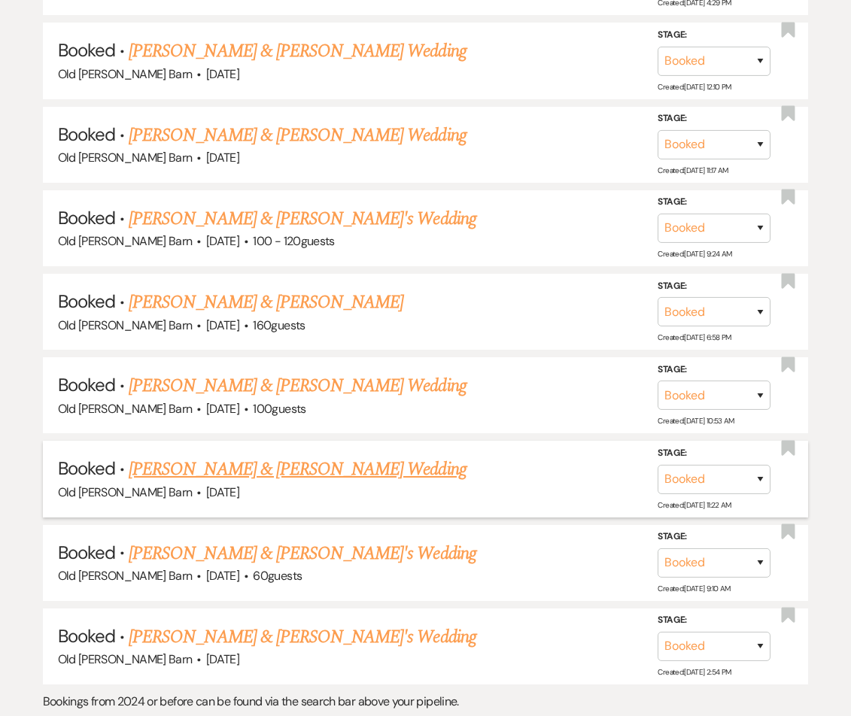
scroll to position [2022, 0]
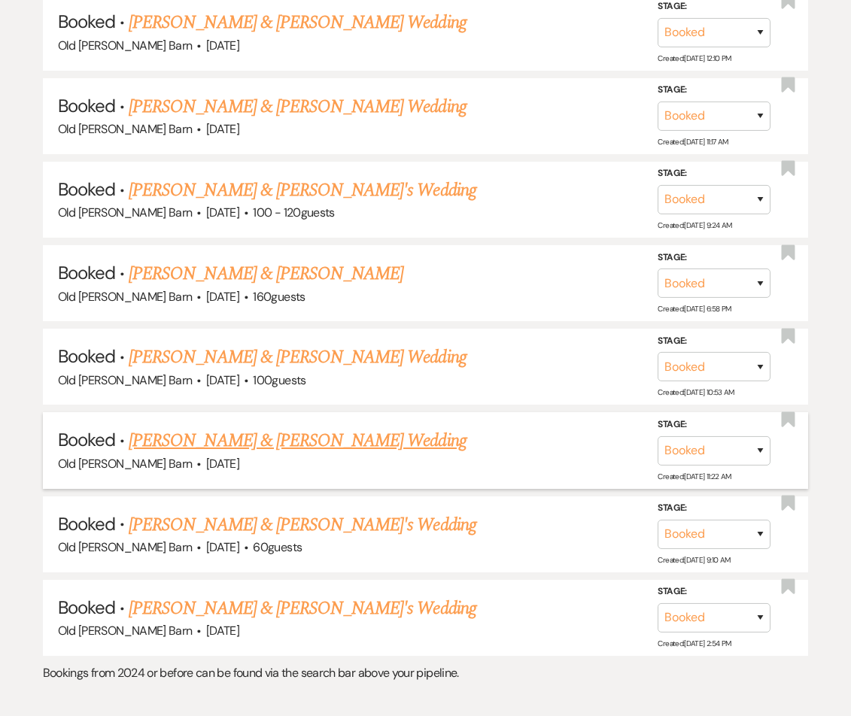
click at [259, 427] on link "[PERSON_NAME] & [PERSON_NAME] Wedding" at bounding box center [297, 440] width 337 height 27
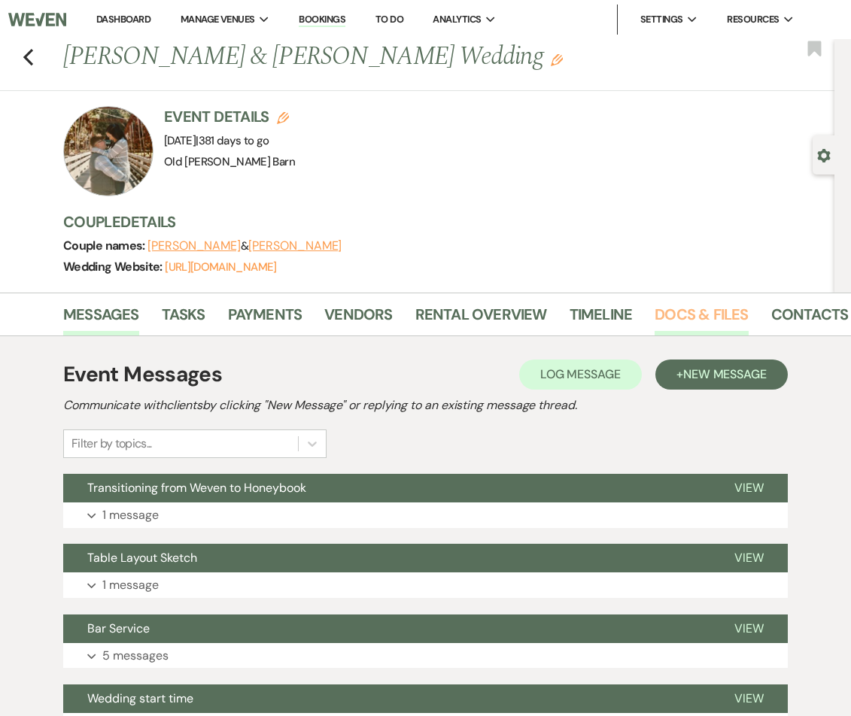
click at [676, 317] on link "Docs & Files" at bounding box center [700, 318] width 93 height 33
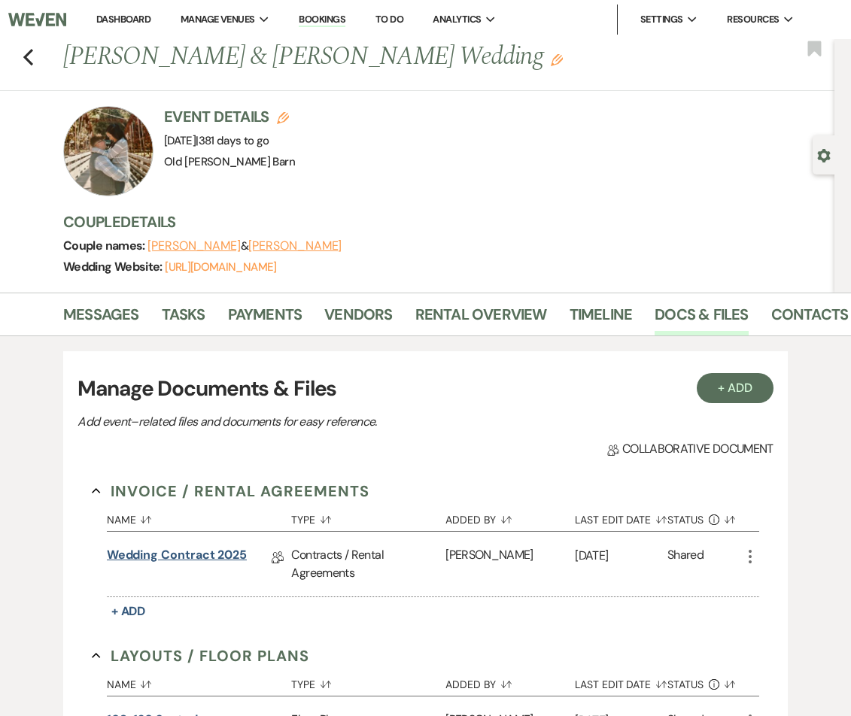
click at [193, 547] on link "Wedding Contract 2025" at bounding box center [177, 557] width 140 height 23
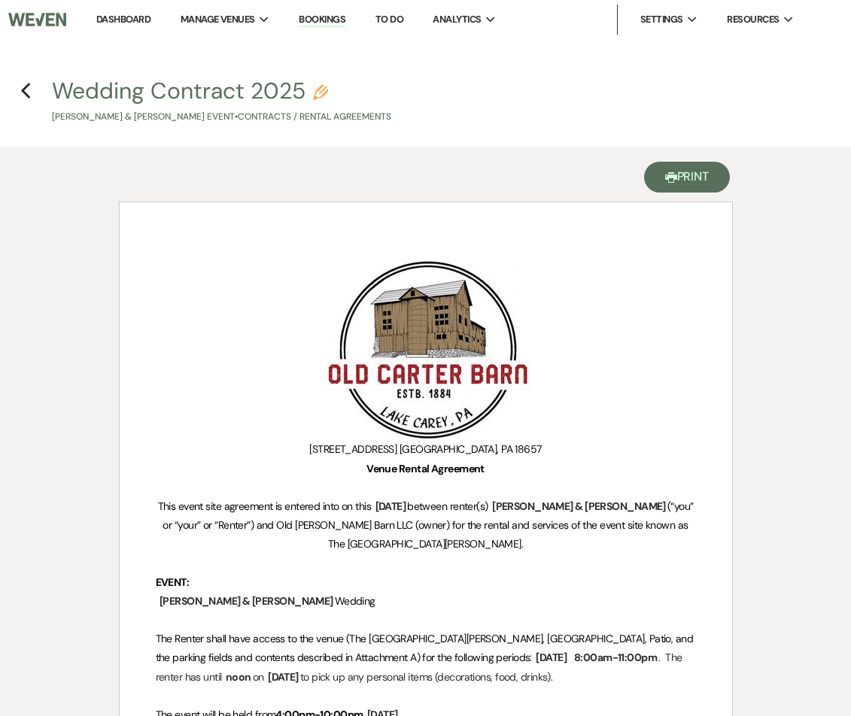
click at [682, 170] on button "Printer Print" at bounding box center [687, 177] width 86 height 31
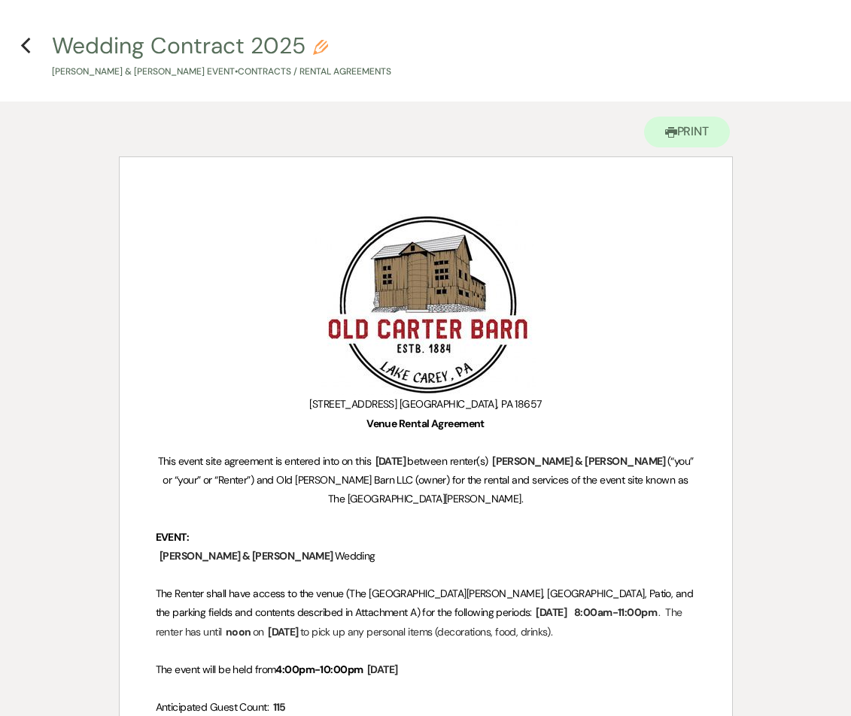
scroll to position [59, 0]
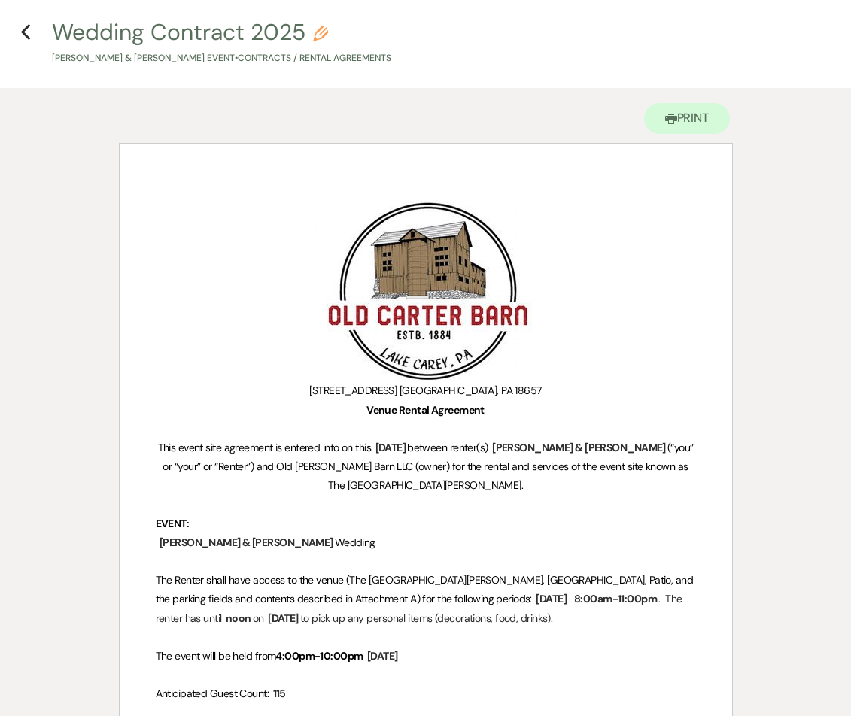
click at [24, 34] on use "button" at bounding box center [25, 32] width 10 height 17
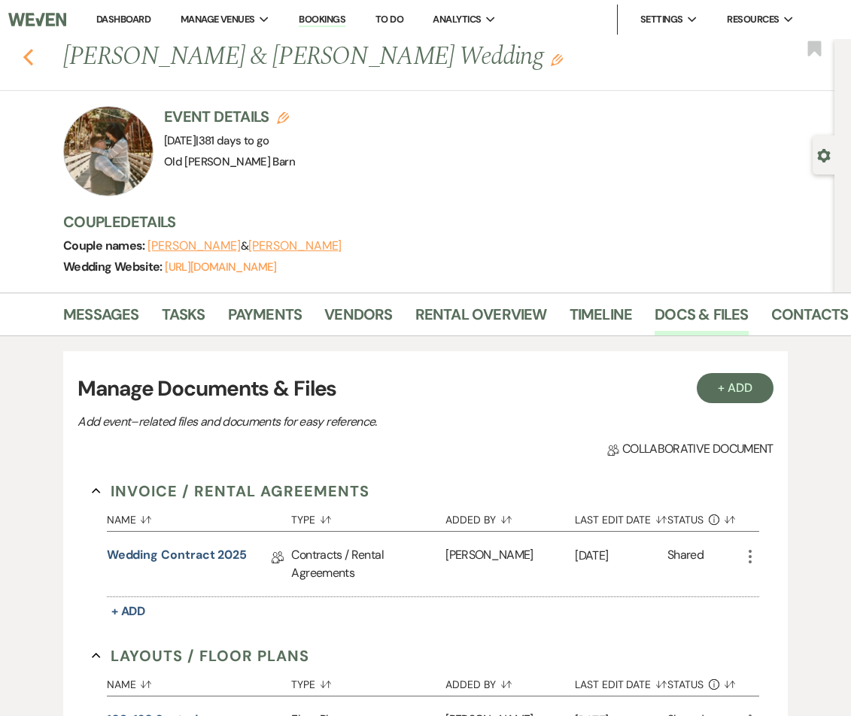
click at [30, 59] on icon "Previous" at bounding box center [28, 57] width 11 height 18
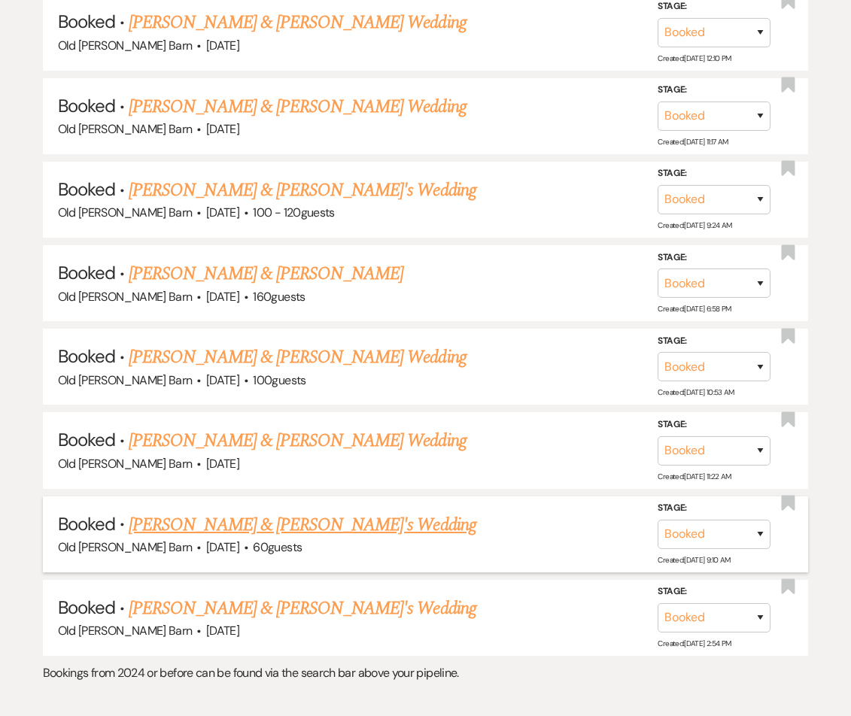
scroll to position [2021, 0]
click at [220, 596] on link "[PERSON_NAME] & [PERSON_NAME]'s Wedding" at bounding box center [303, 609] width 348 height 27
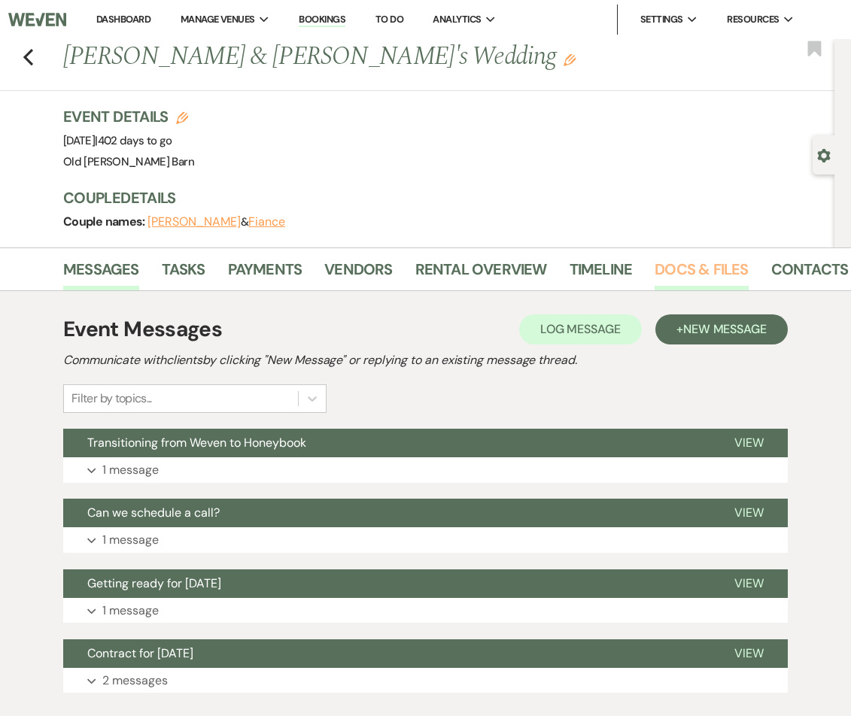
click at [679, 261] on link "Docs & Files" at bounding box center [700, 273] width 93 height 33
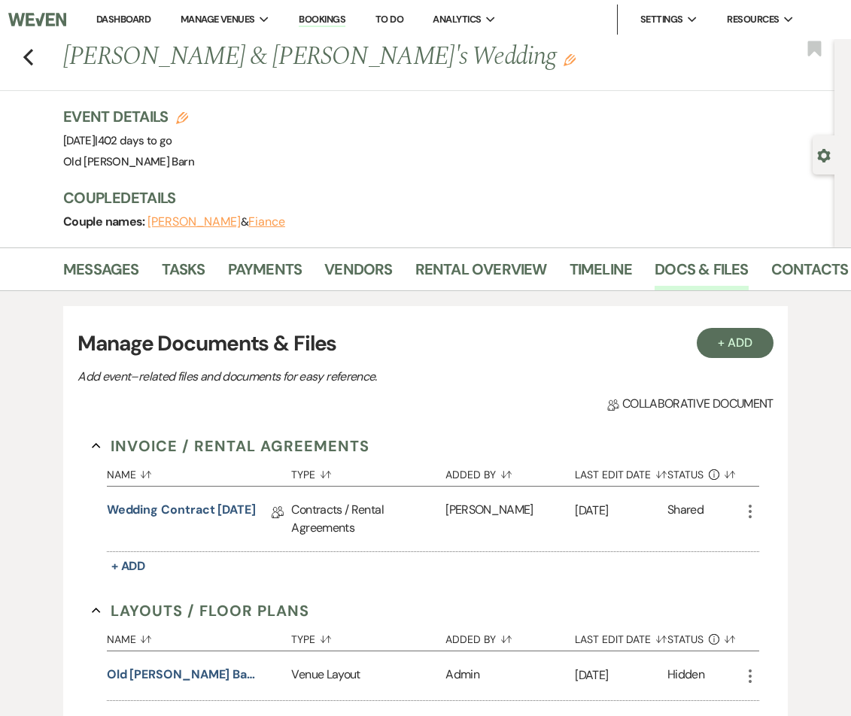
click at [221, 502] on link "Wedding Contract [DATE]" at bounding box center [181, 512] width 149 height 23
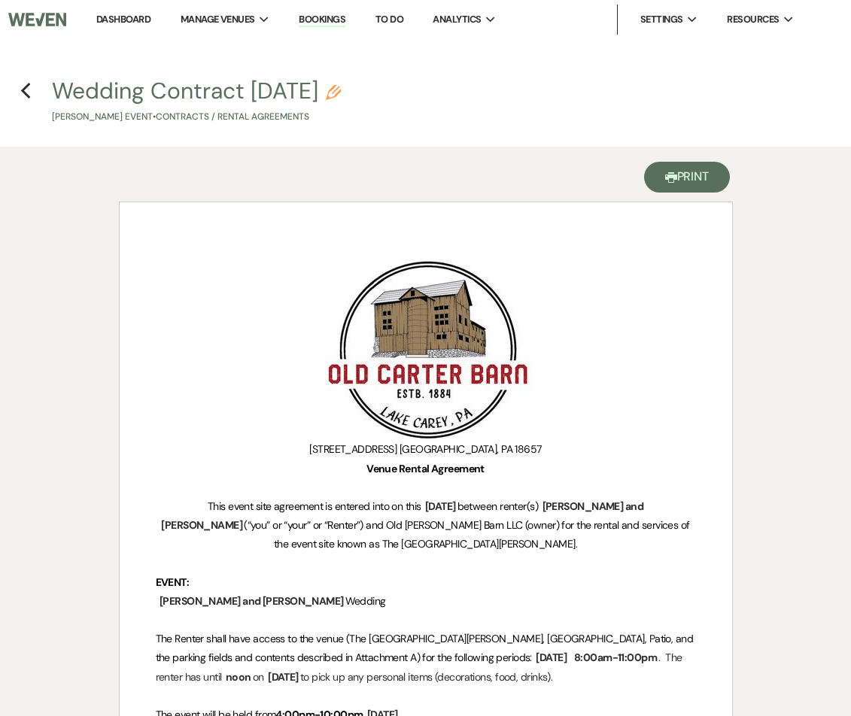
click at [700, 171] on button "Printer Print" at bounding box center [687, 177] width 86 height 31
click at [27, 88] on icon "Previous" at bounding box center [25, 91] width 11 height 18
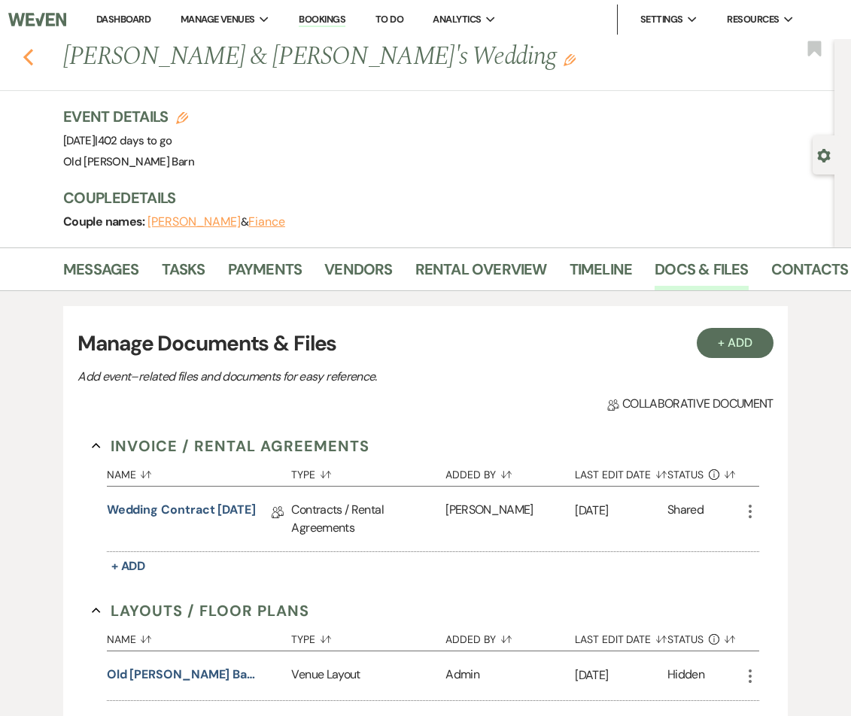
click at [33, 59] on icon "Previous" at bounding box center [28, 57] width 11 height 18
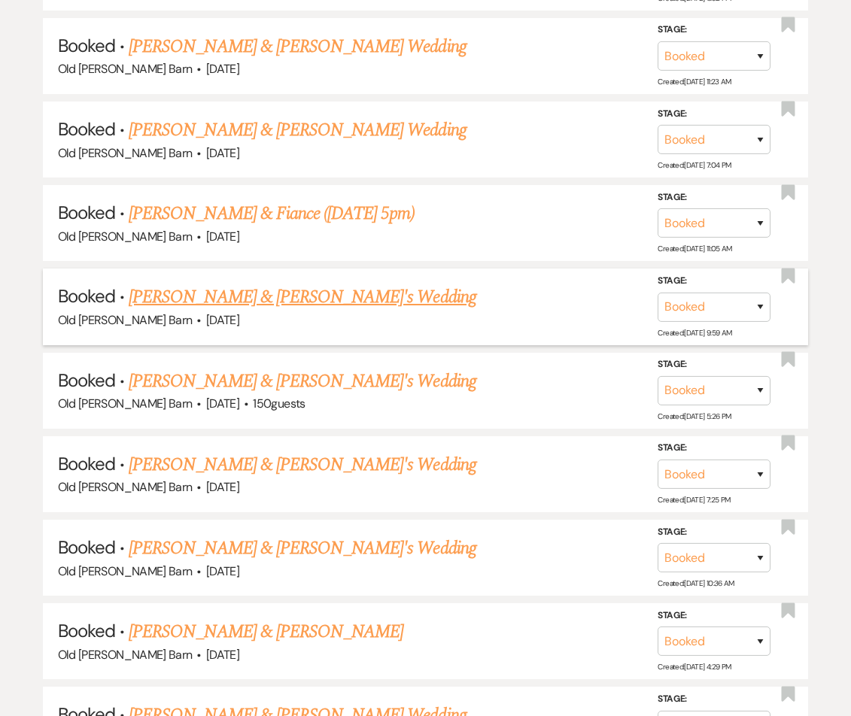
scroll to position [1328, 0]
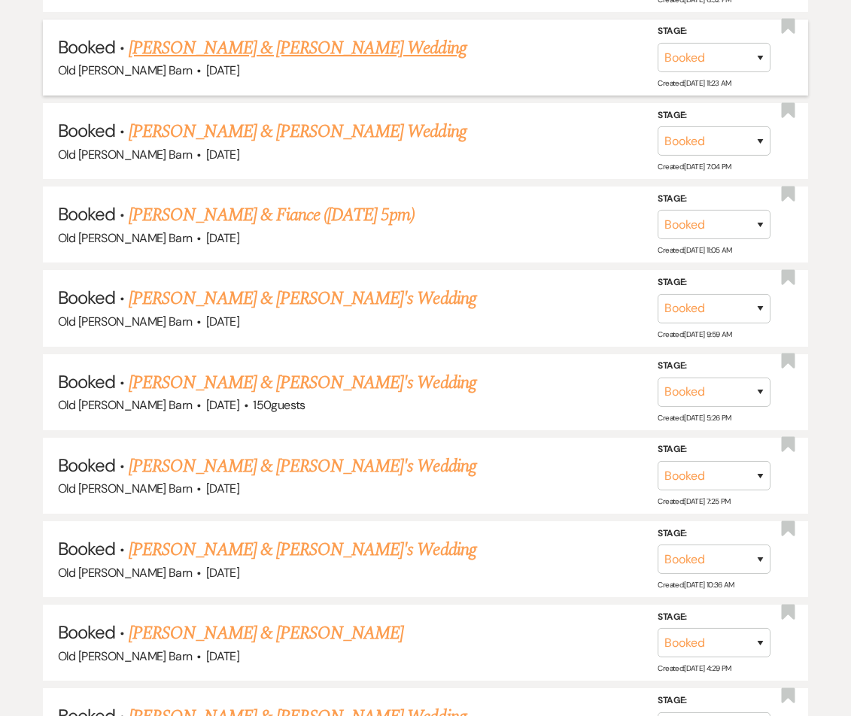
click at [273, 35] on link "[PERSON_NAME] & [PERSON_NAME] Wedding" at bounding box center [297, 48] width 337 height 27
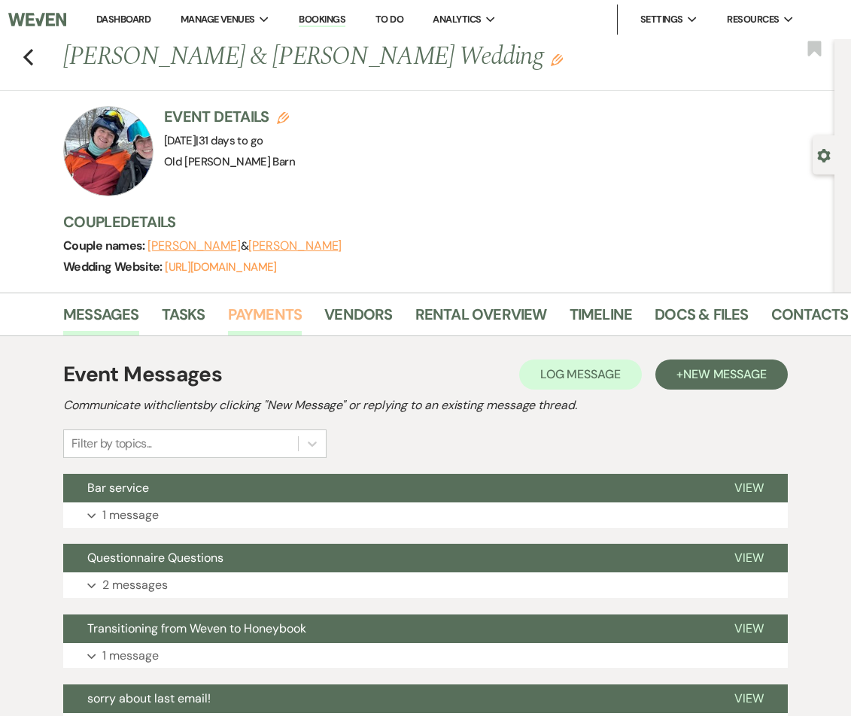
click at [289, 317] on link "Payments" at bounding box center [265, 318] width 74 height 33
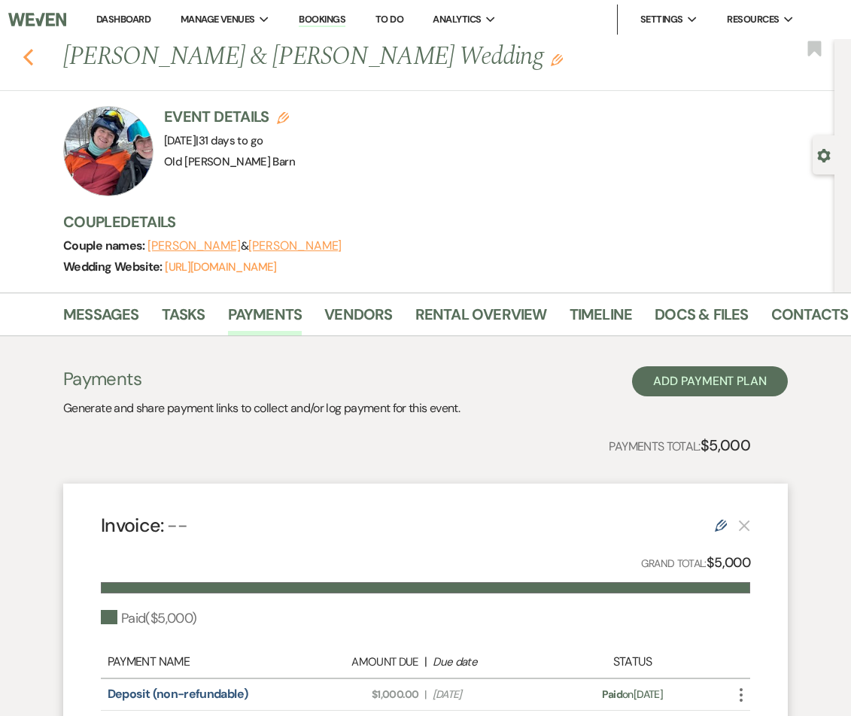
click at [31, 58] on icon "Previous" at bounding box center [28, 57] width 11 height 18
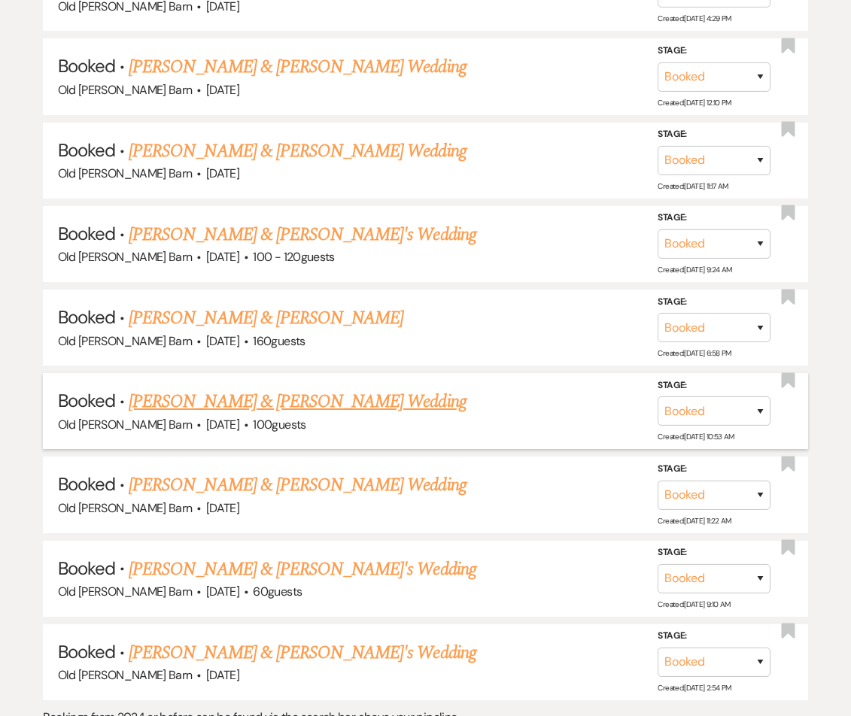
scroll to position [1977, 0]
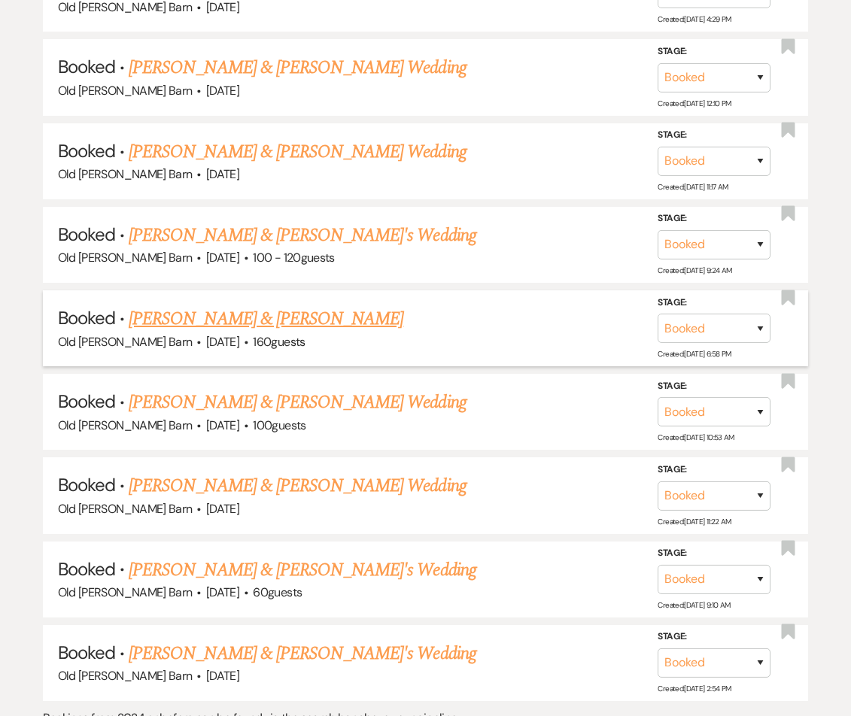
click at [243, 305] on link "[PERSON_NAME] & [PERSON_NAME]" at bounding box center [266, 318] width 275 height 27
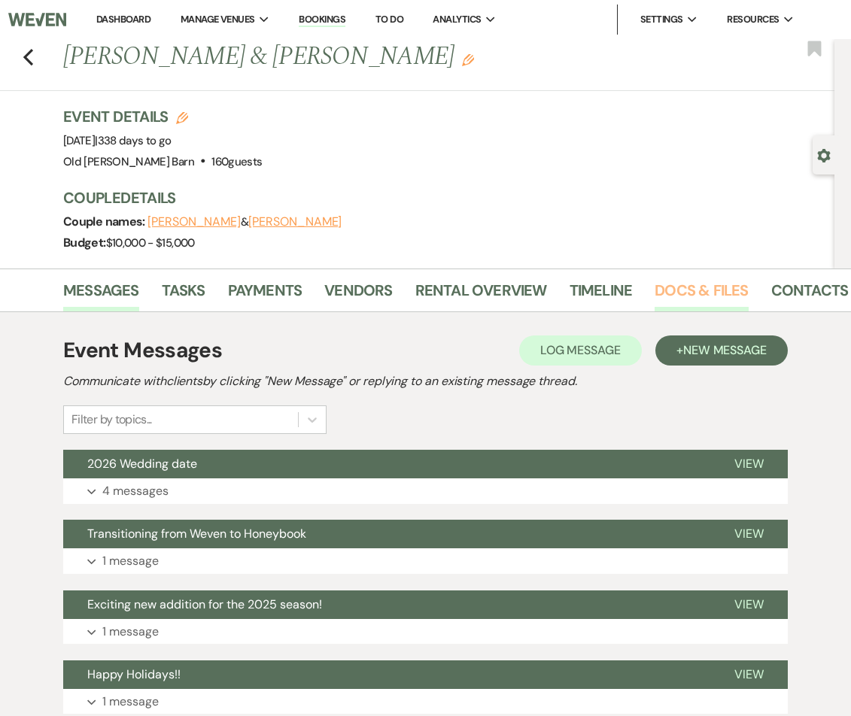
click at [681, 294] on link "Docs & Files" at bounding box center [700, 294] width 93 height 33
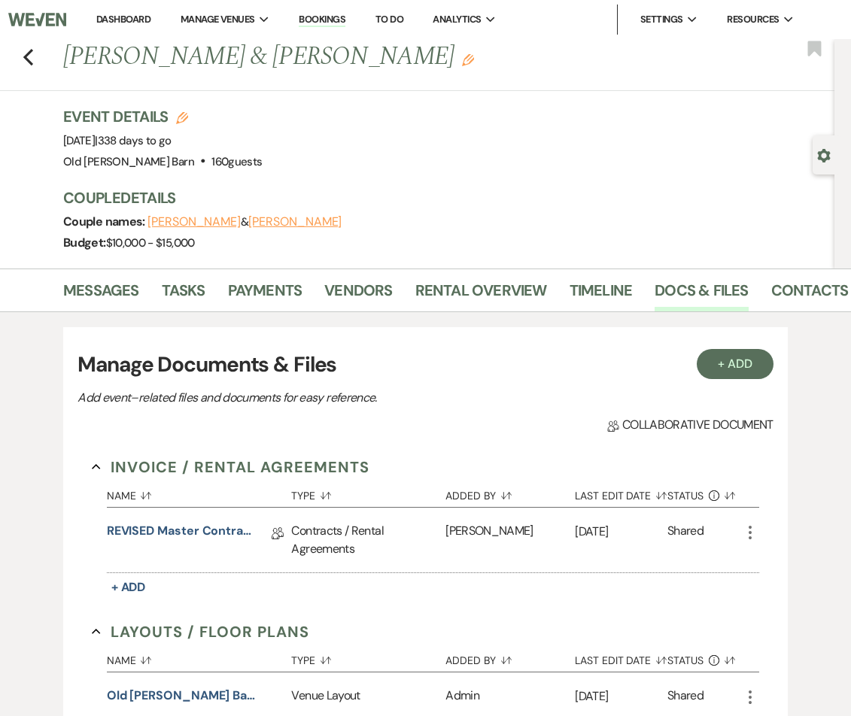
click at [217, 530] on link "REVISED Master Contract 2025" at bounding box center [182, 533] width 150 height 23
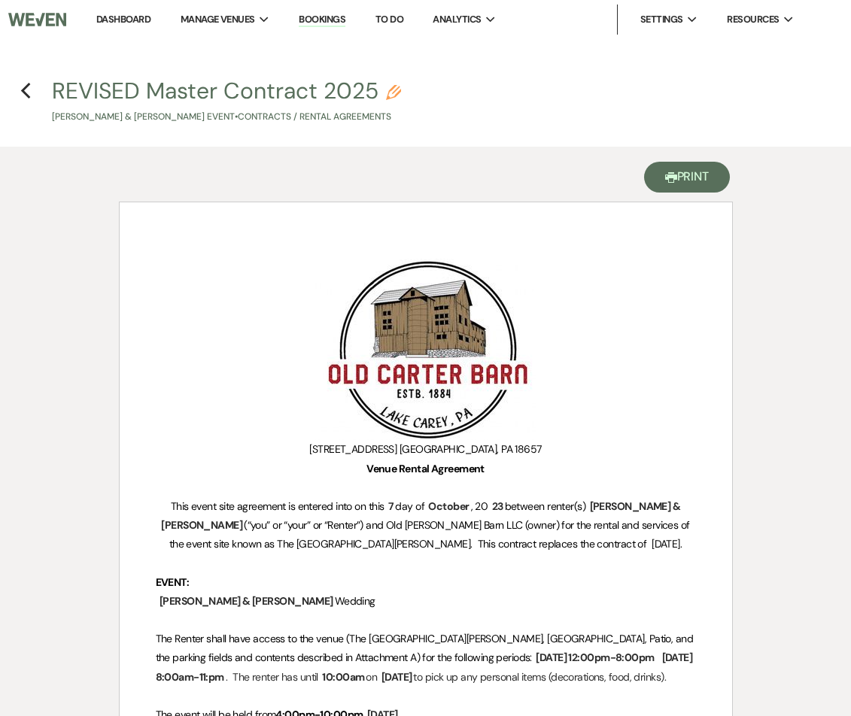
click at [667, 184] on button "Printer Print" at bounding box center [687, 177] width 86 height 31
click at [24, 90] on use "button" at bounding box center [25, 91] width 10 height 17
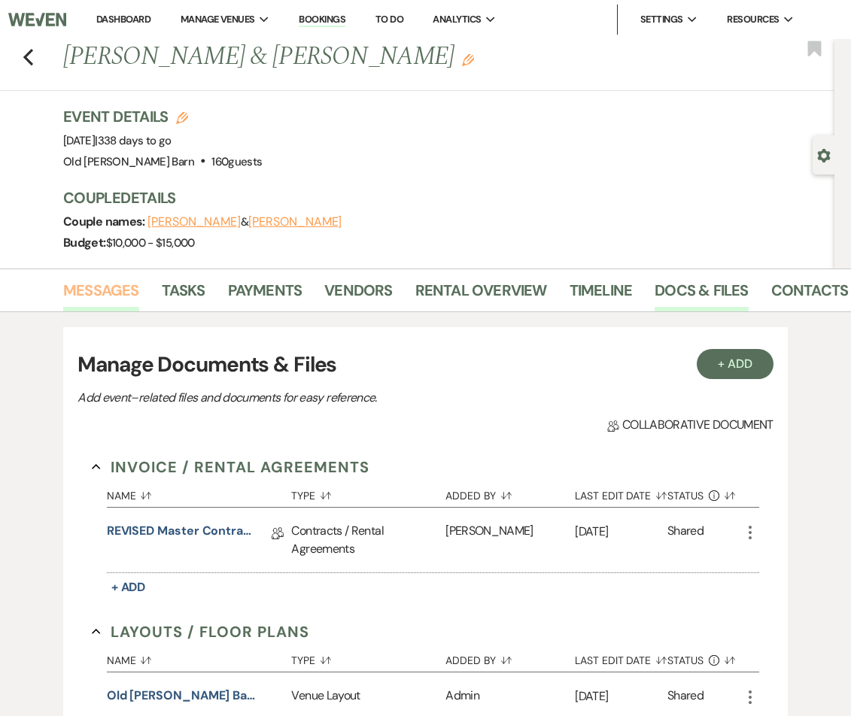
click at [96, 285] on link "Messages" at bounding box center [101, 294] width 76 height 33
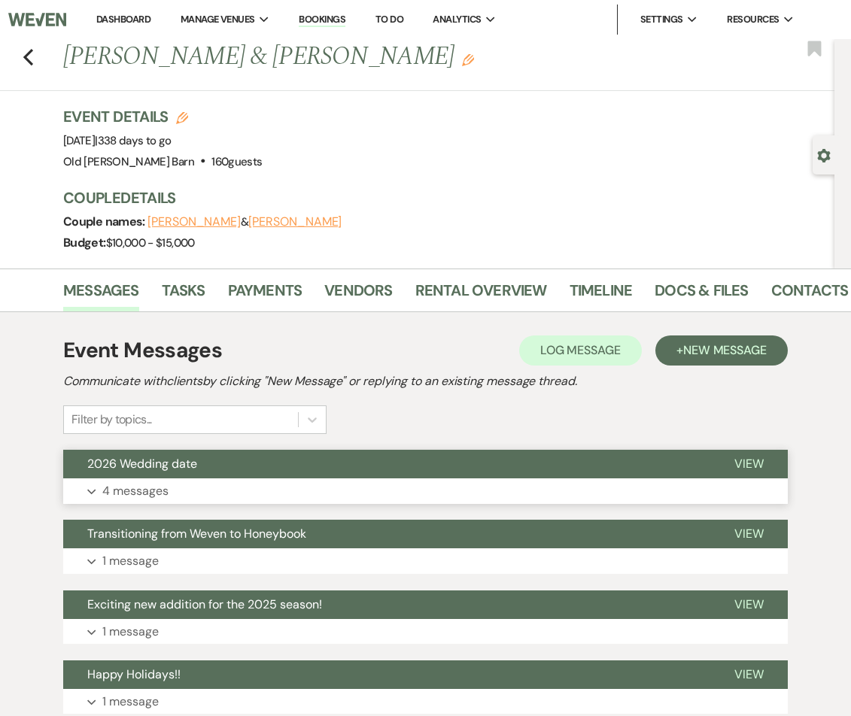
click at [183, 481] on button "Expand 4 messages" at bounding box center [425, 491] width 724 height 26
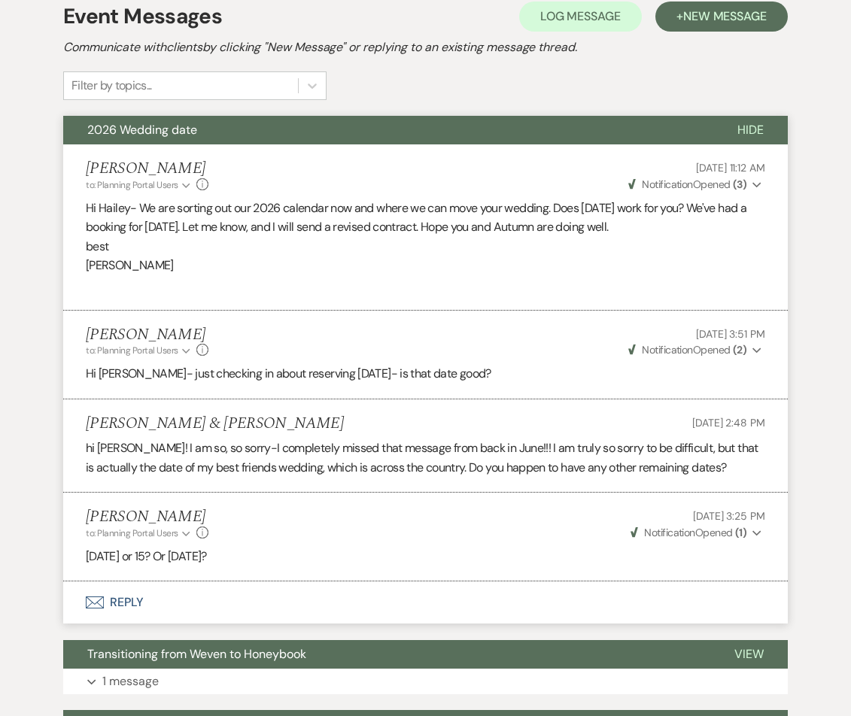
scroll to position [335, 0]
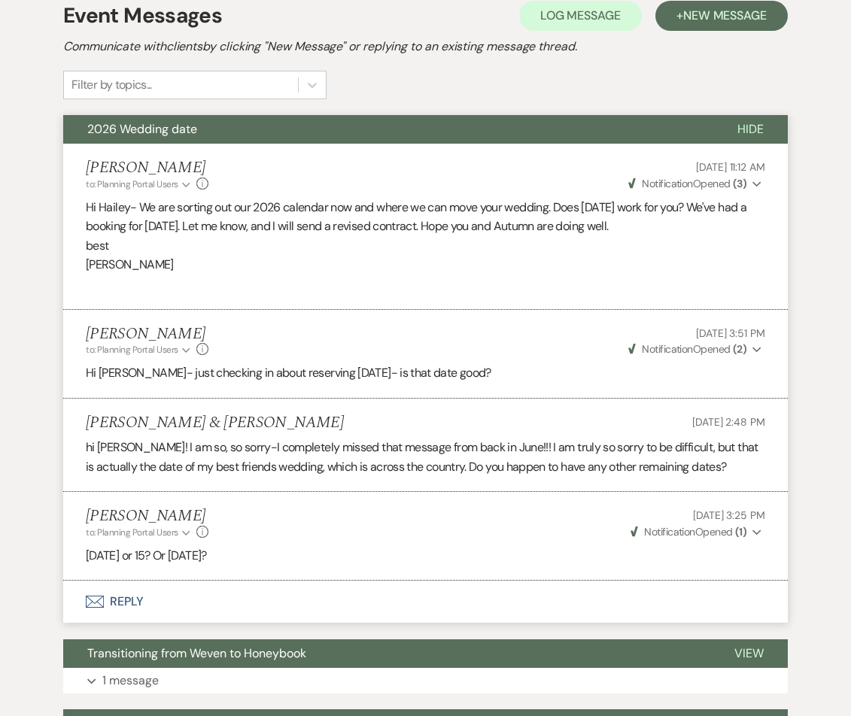
click at [138, 592] on button "Envelope Reply" at bounding box center [425, 602] width 724 height 42
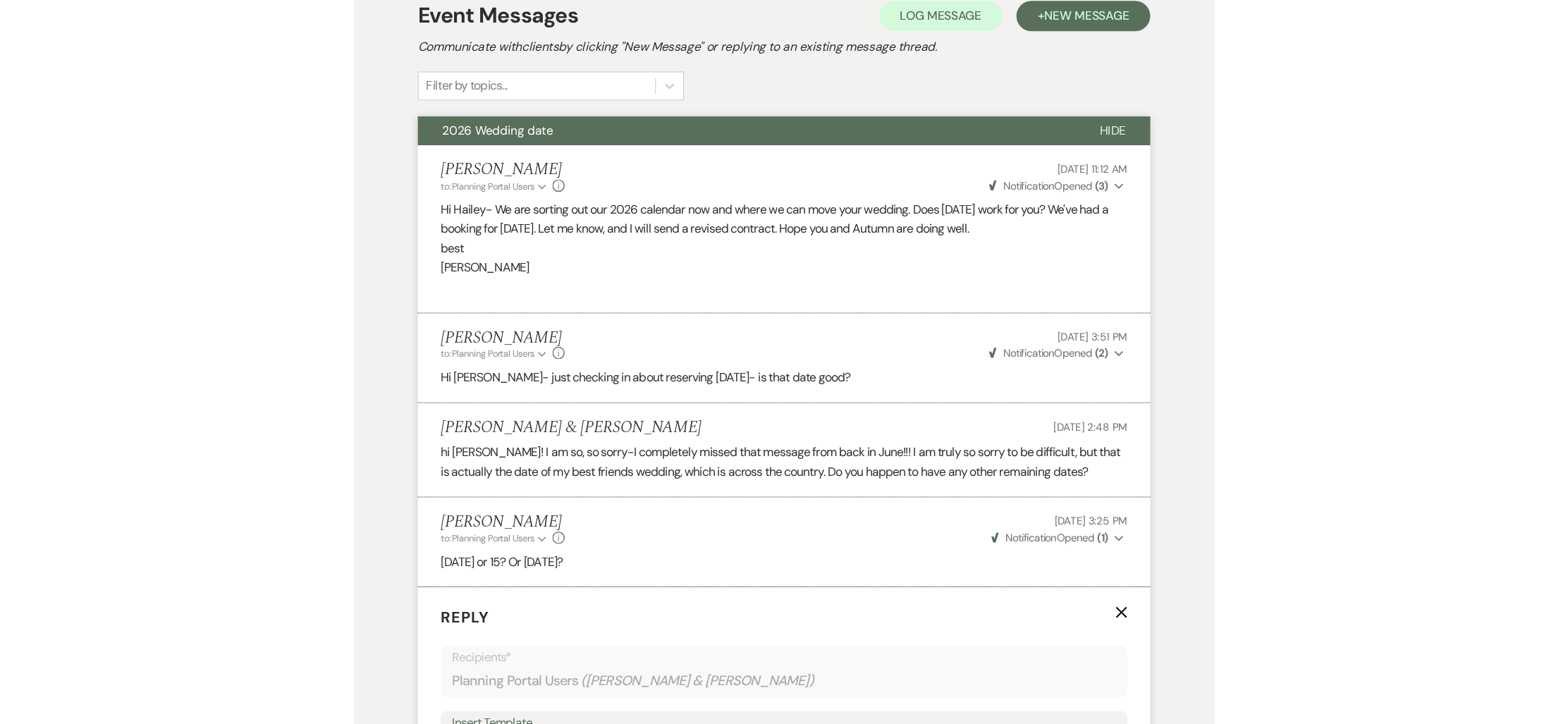
scroll to position [689, 0]
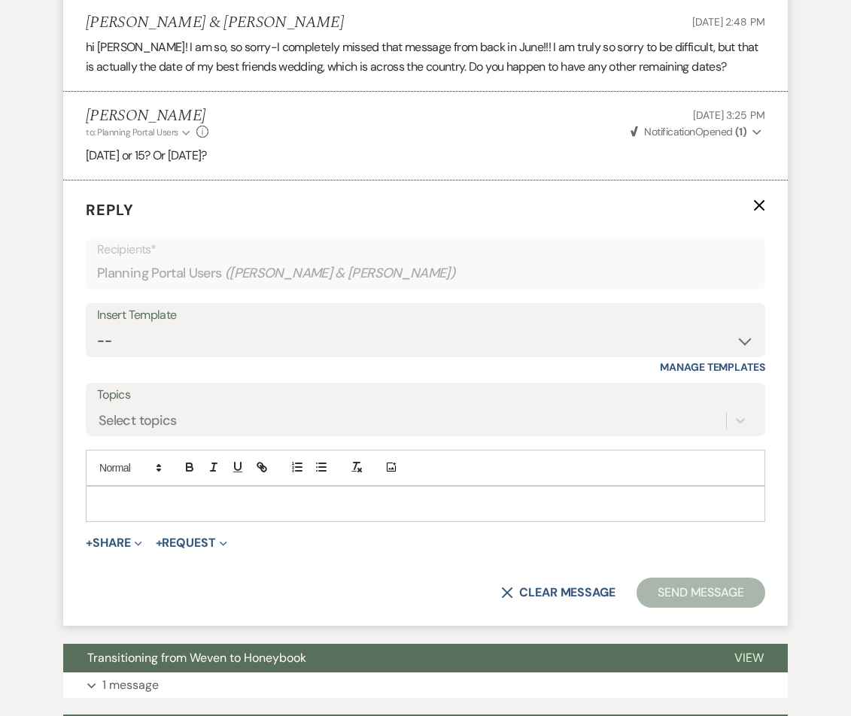
click at [146, 498] on p at bounding box center [425, 504] width 655 height 17
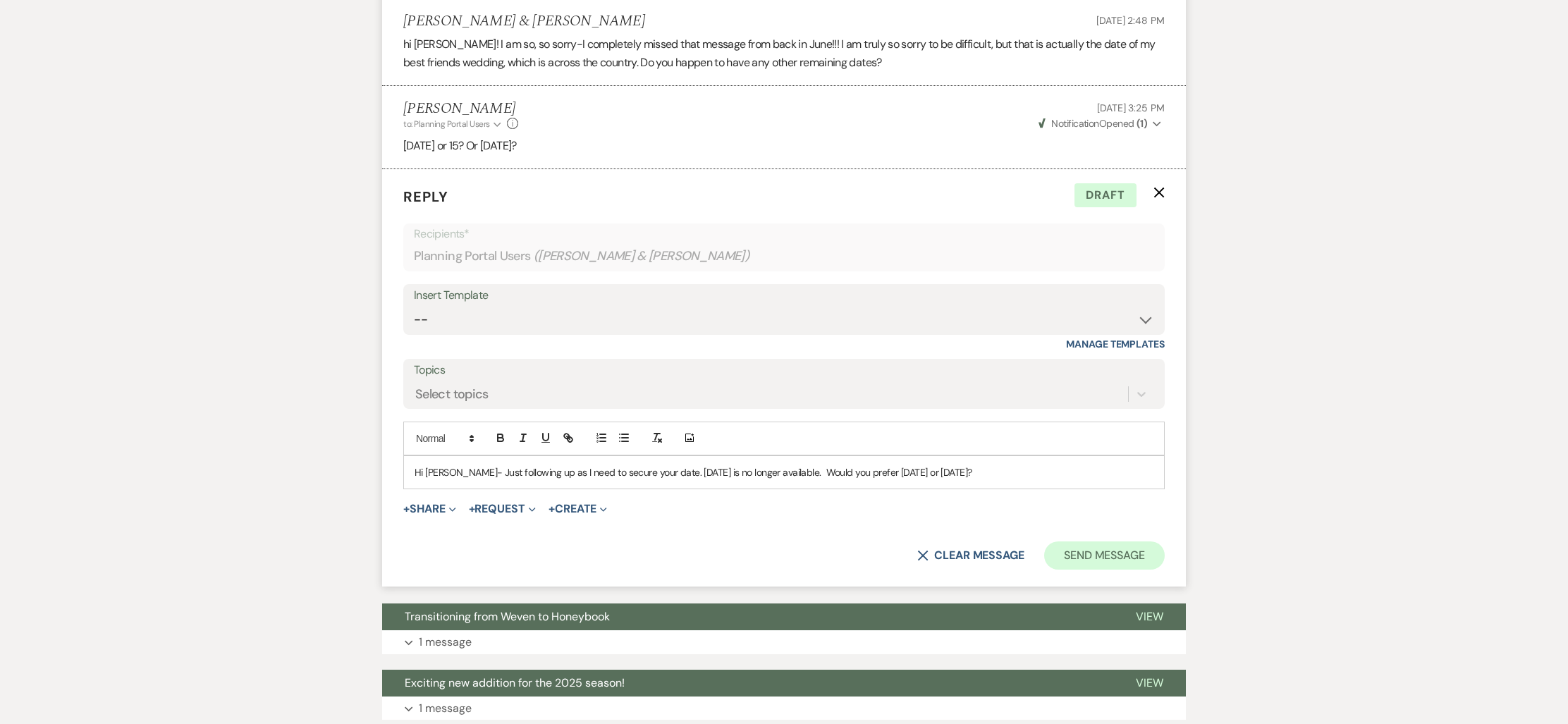
click at [797, 553] on button "Send Message" at bounding box center [1104, 556] width 121 height 28
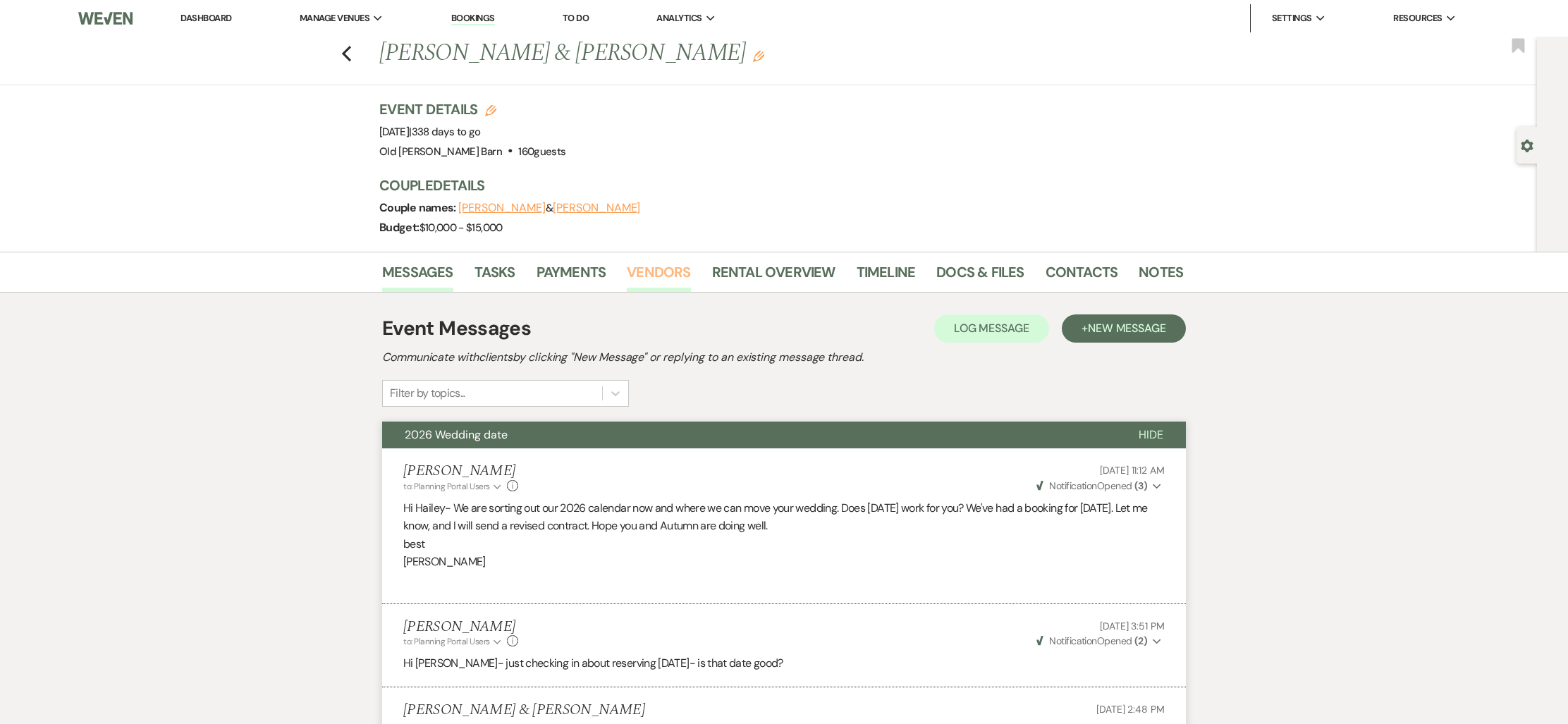
scroll to position [0, 0]
click at [345, 53] on use "button" at bounding box center [347, 53] width 9 height 16
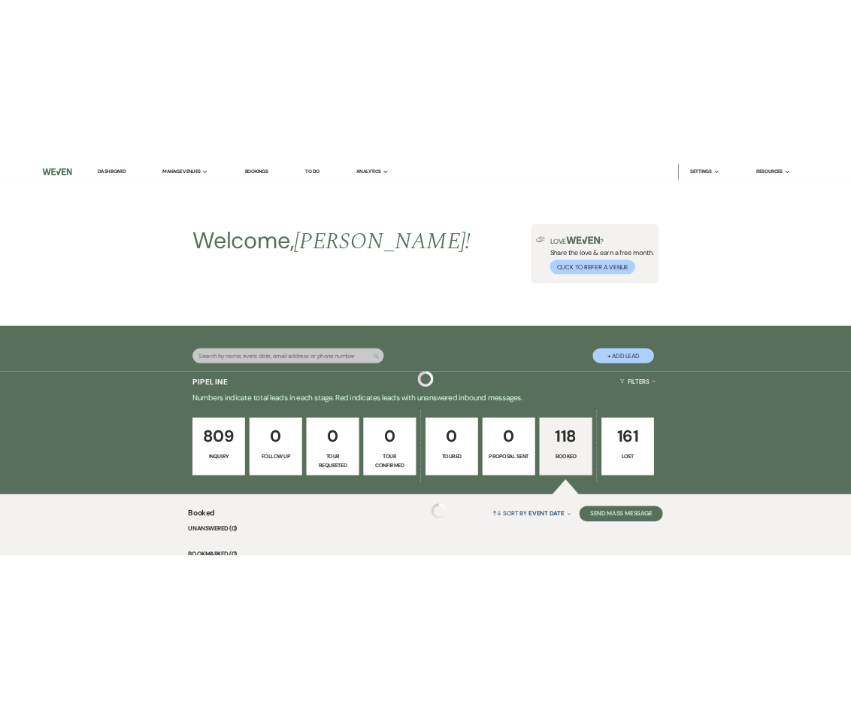
scroll to position [1977, 0]
